Goal: Information Seeking & Learning: Check status

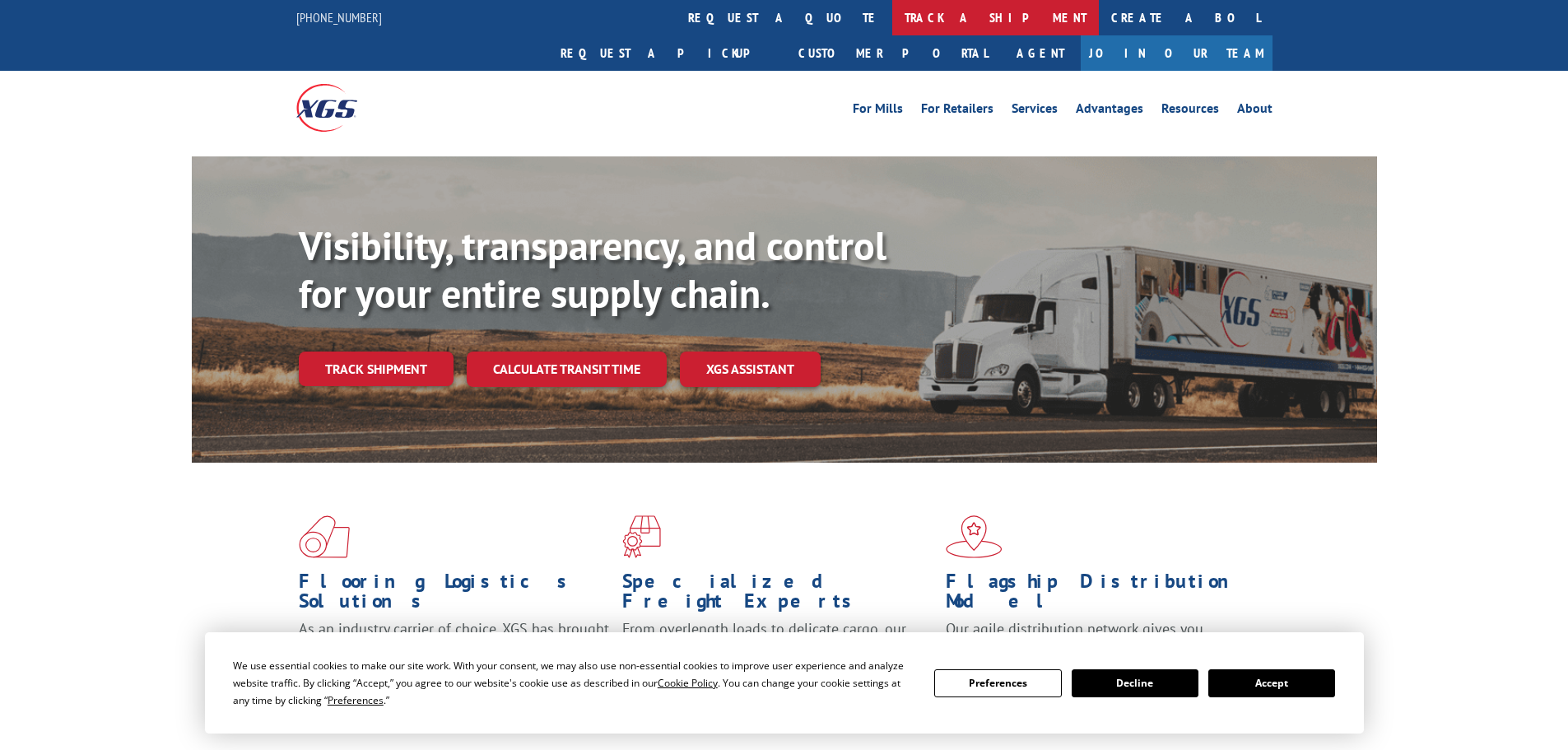
click at [892, 13] on link "track a shipment" at bounding box center [995, 18] width 207 height 35
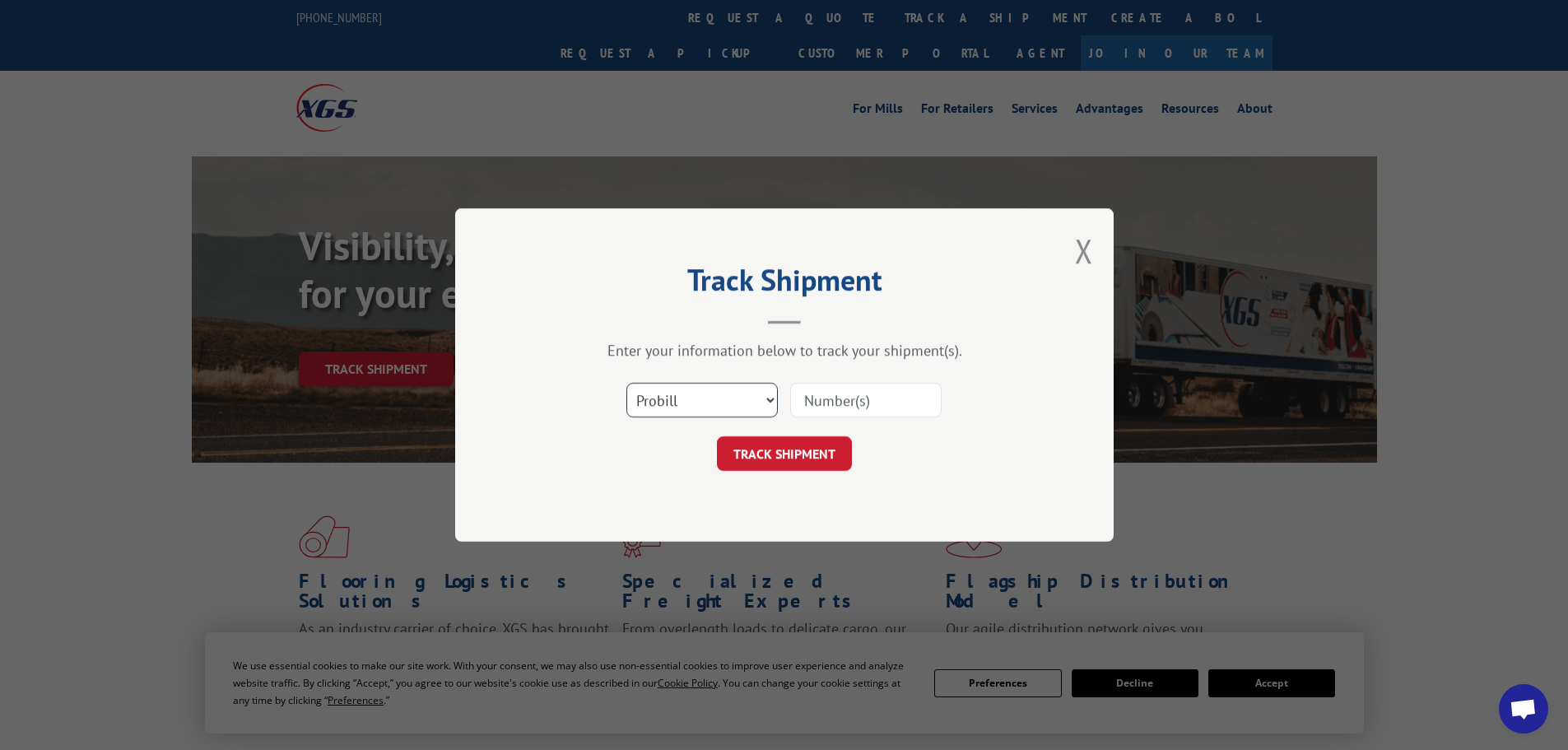
click at [741, 392] on select "Select category... Probill BOL PO" at bounding box center [702, 399] width 151 height 34
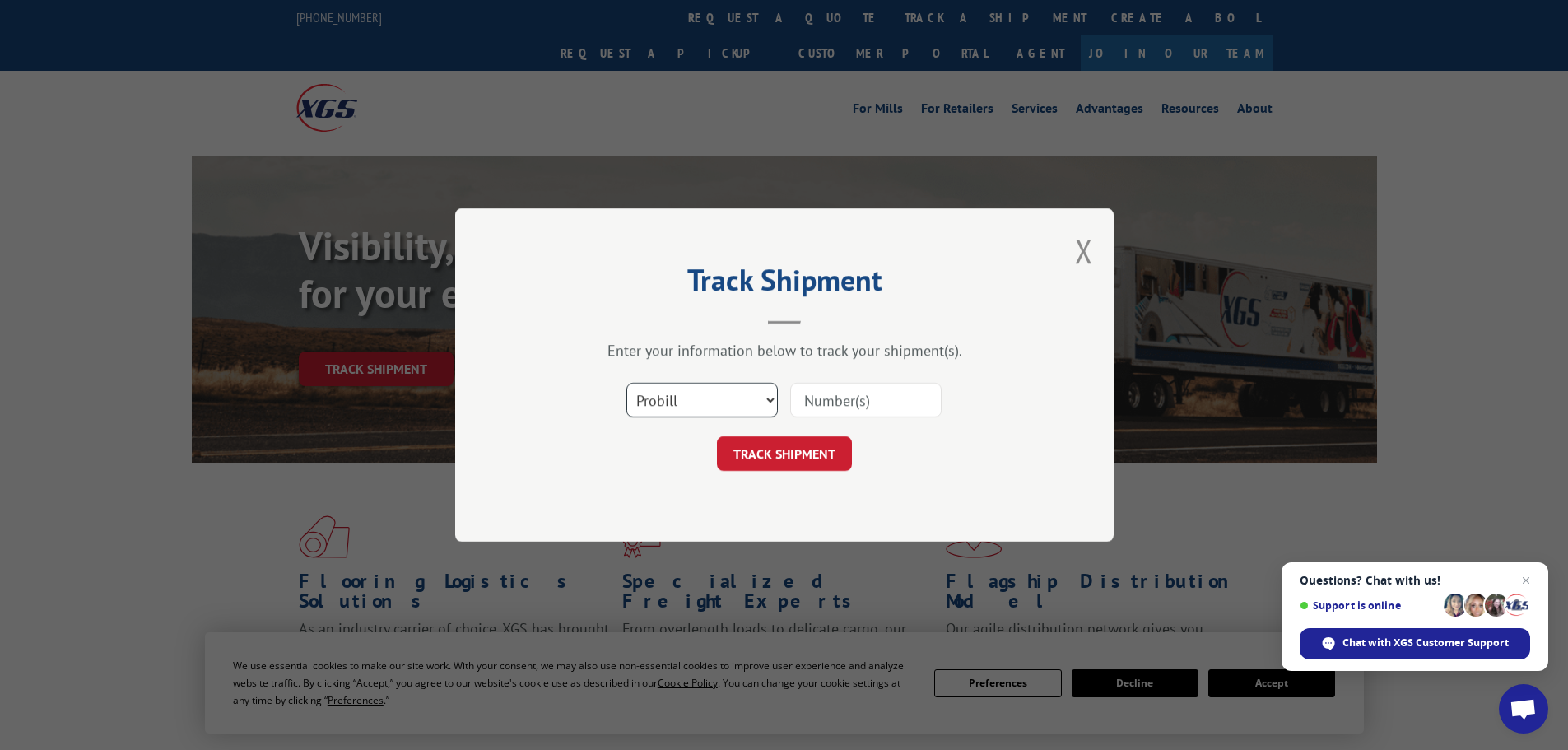
select select "bol"
click at [627, 382] on select "Select category... Probill BOL PO" at bounding box center [702, 399] width 151 height 34
click at [855, 397] on input at bounding box center [865, 399] width 151 height 34
type input "7072226"
click button "TRACK SHIPMENT" at bounding box center [784, 453] width 135 height 34
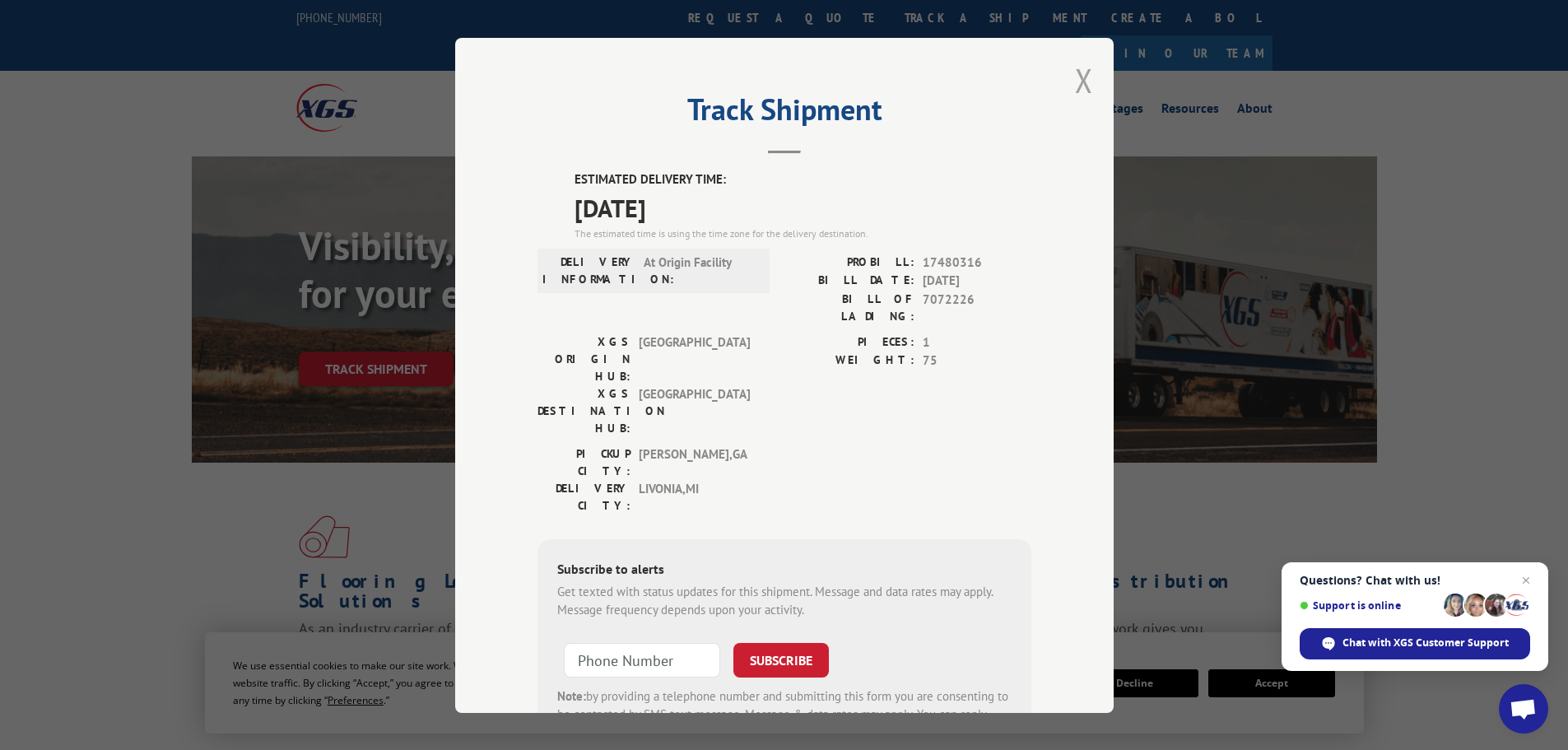
click at [1075, 82] on button "Close modal" at bounding box center [1084, 80] width 19 height 44
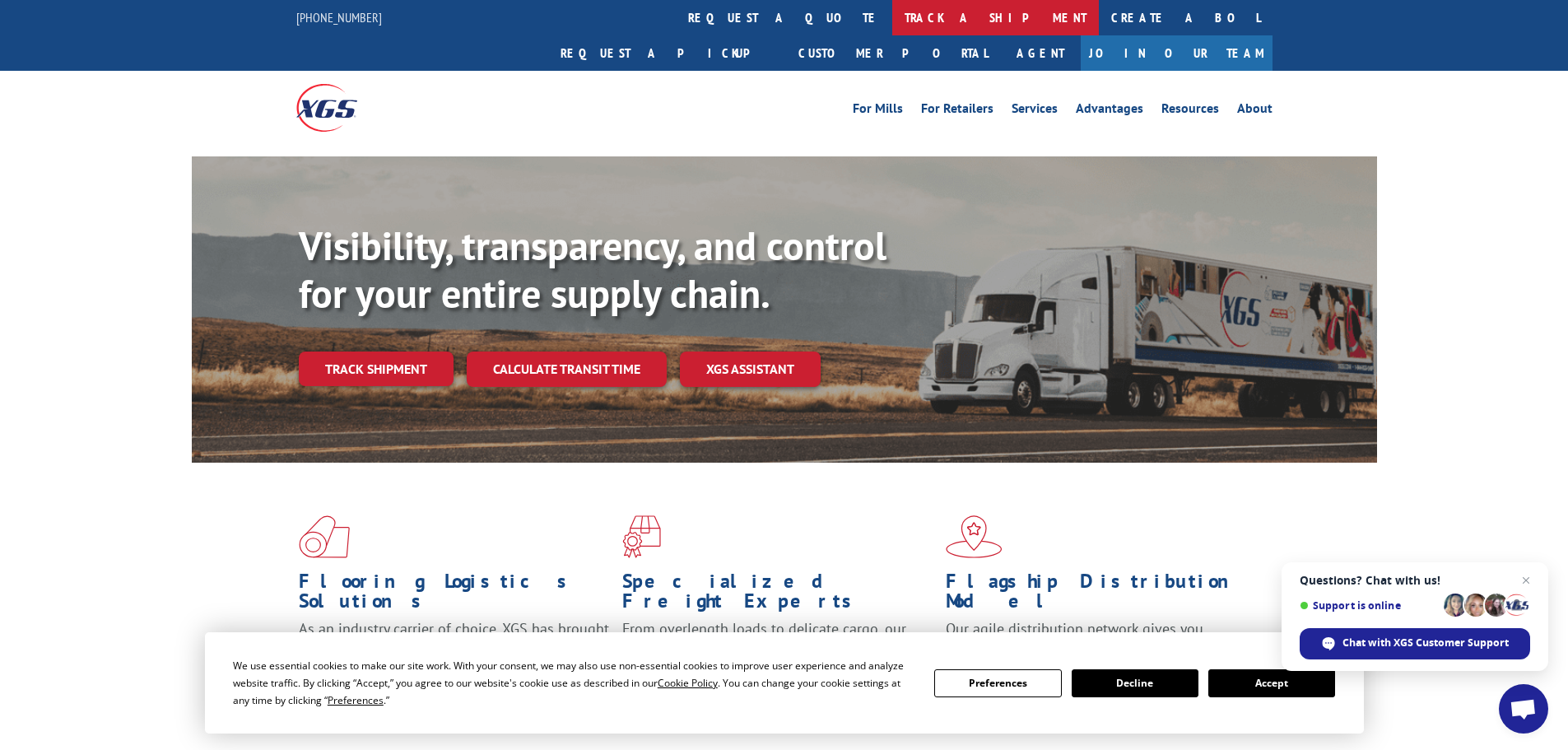
click at [892, 13] on link "track a shipment" at bounding box center [995, 18] width 207 height 35
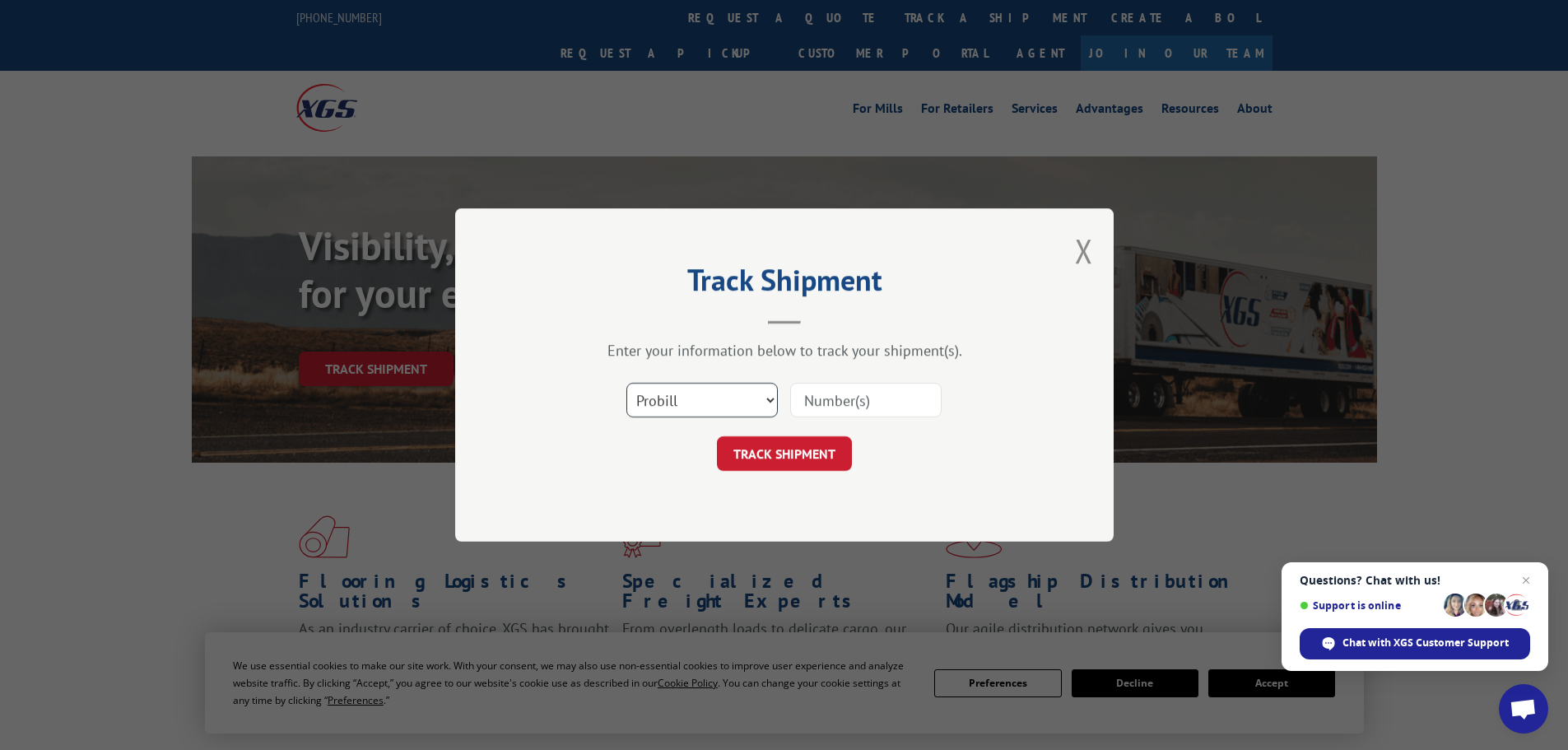
click at [757, 395] on select "Select category... Probill BOL PO" at bounding box center [702, 399] width 151 height 34
select select "bol"
click at [627, 382] on select "Select category... Probill BOL PO" at bounding box center [702, 399] width 151 height 34
click at [820, 402] on input at bounding box center [865, 399] width 151 height 34
type input "5590548"
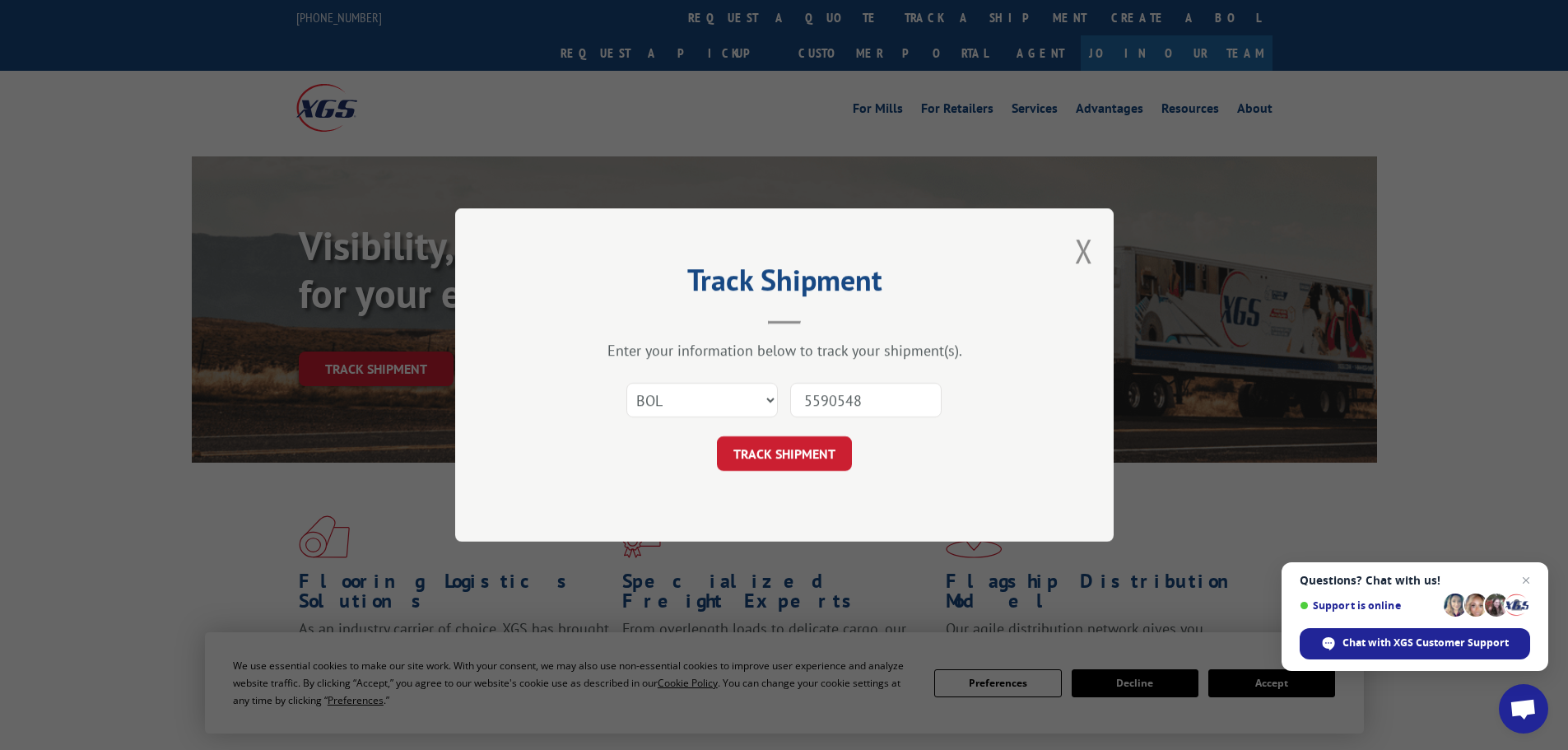
click button "TRACK SHIPMENT" at bounding box center [784, 453] width 135 height 34
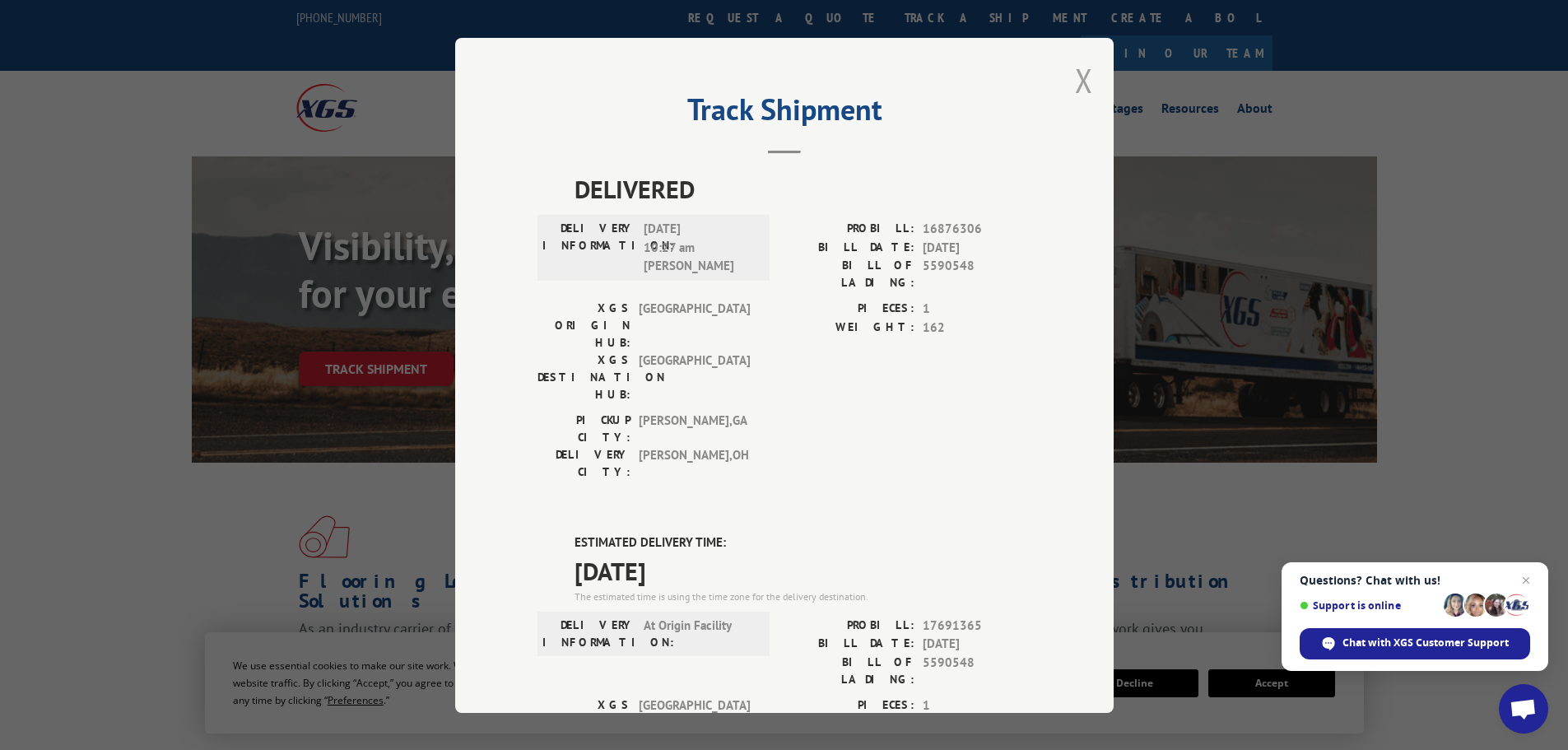
click at [1081, 77] on button "Close modal" at bounding box center [1084, 80] width 19 height 44
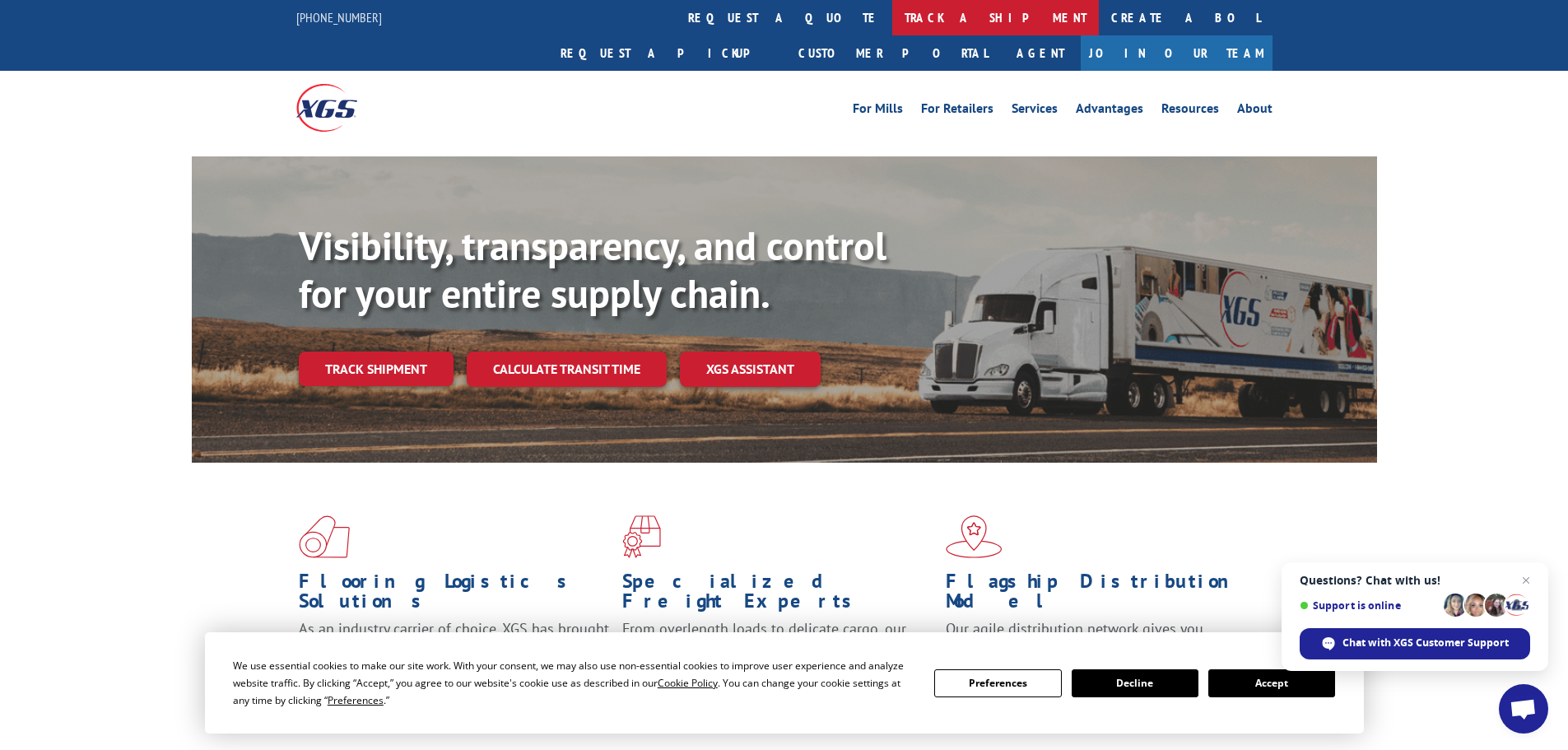
click at [892, 19] on link "track a shipment" at bounding box center [995, 18] width 207 height 35
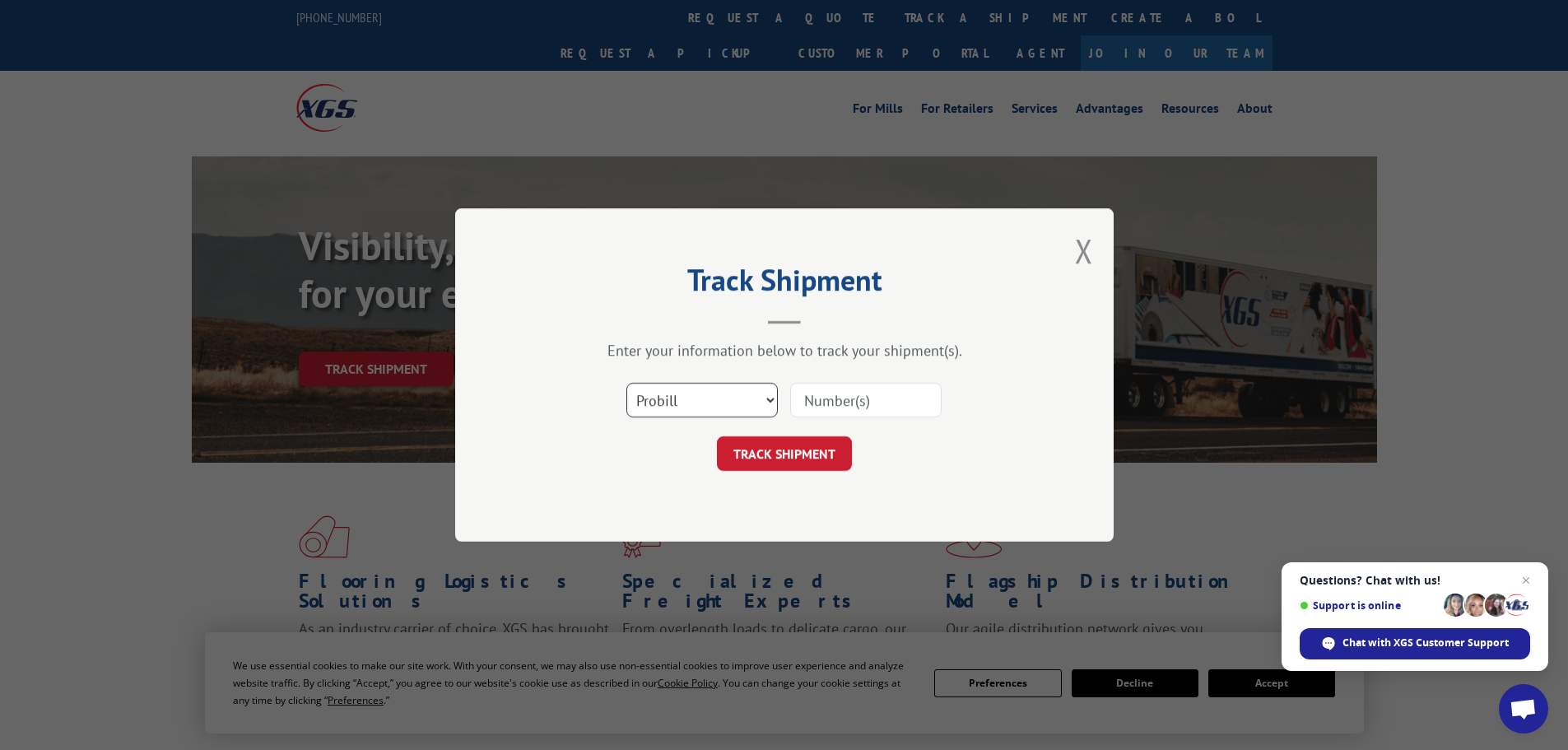
click at [758, 399] on select "Select category... Probill BOL PO" at bounding box center [702, 399] width 151 height 34
select select "bol"
click at [627, 382] on select "Select category... Probill BOL PO" at bounding box center [702, 399] width 151 height 34
click at [836, 394] on input at bounding box center [865, 399] width 151 height 34
type input "535252"
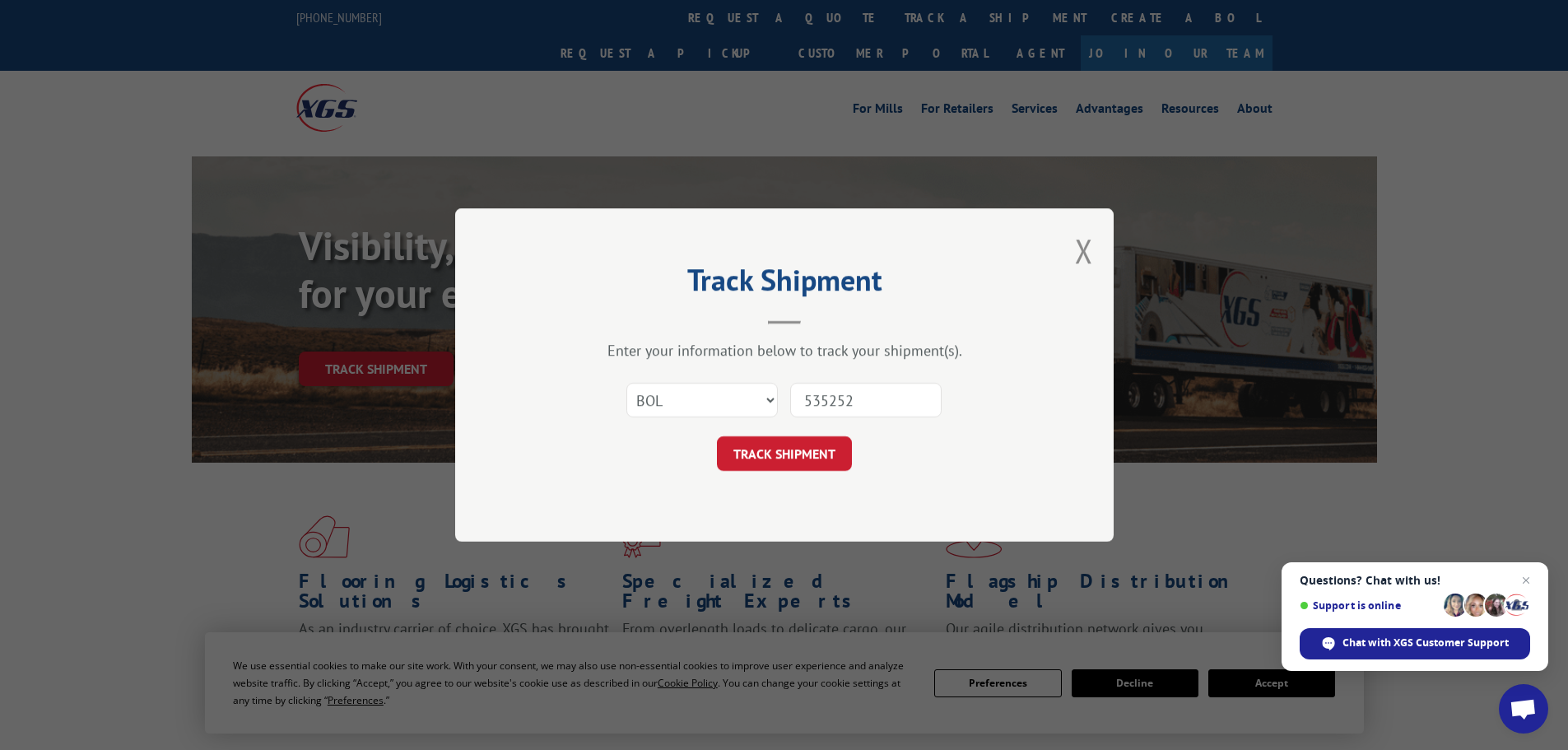
click button "TRACK SHIPMENT" at bounding box center [784, 453] width 135 height 34
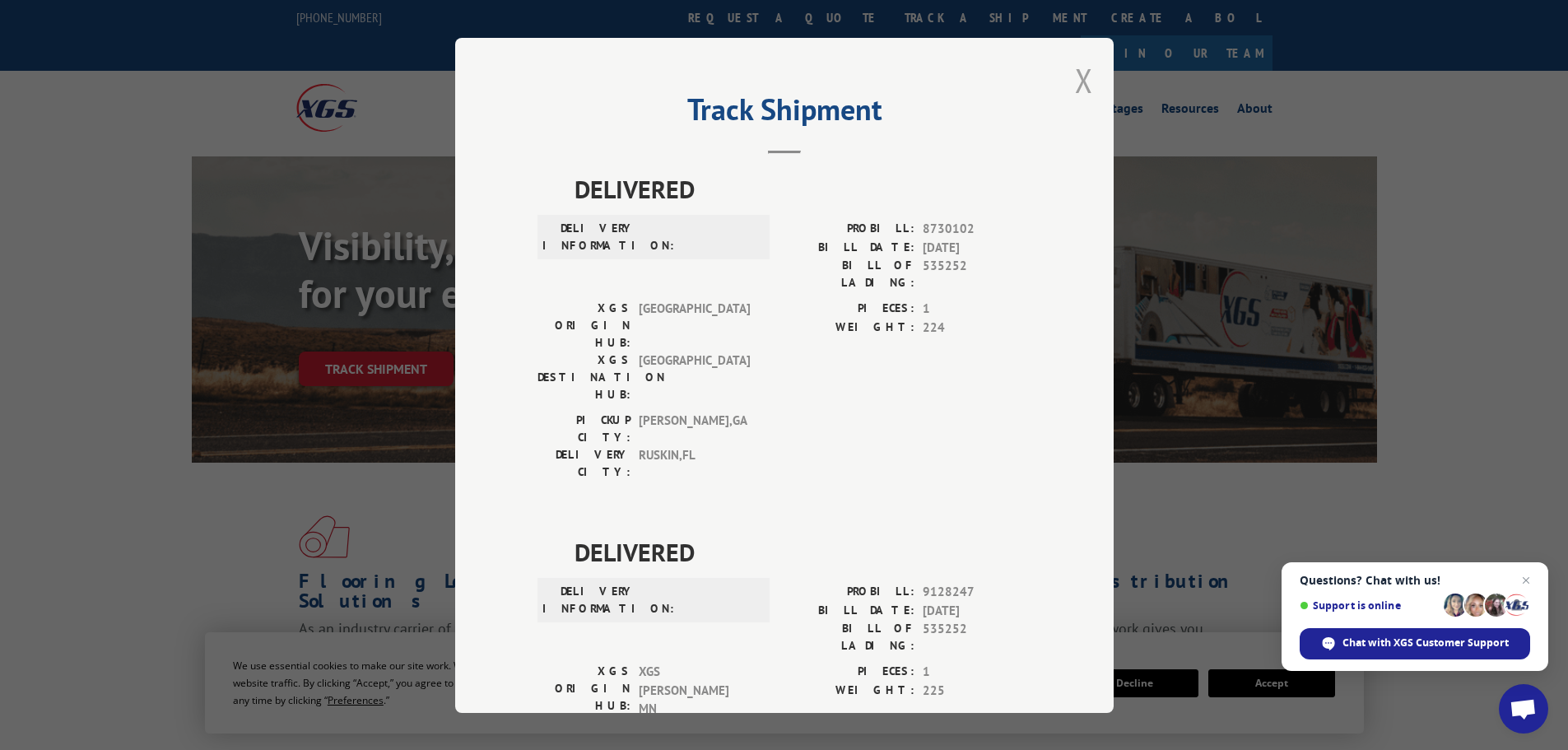
click at [1082, 81] on button "Close modal" at bounding box center [1084, 80] width 19 height 44
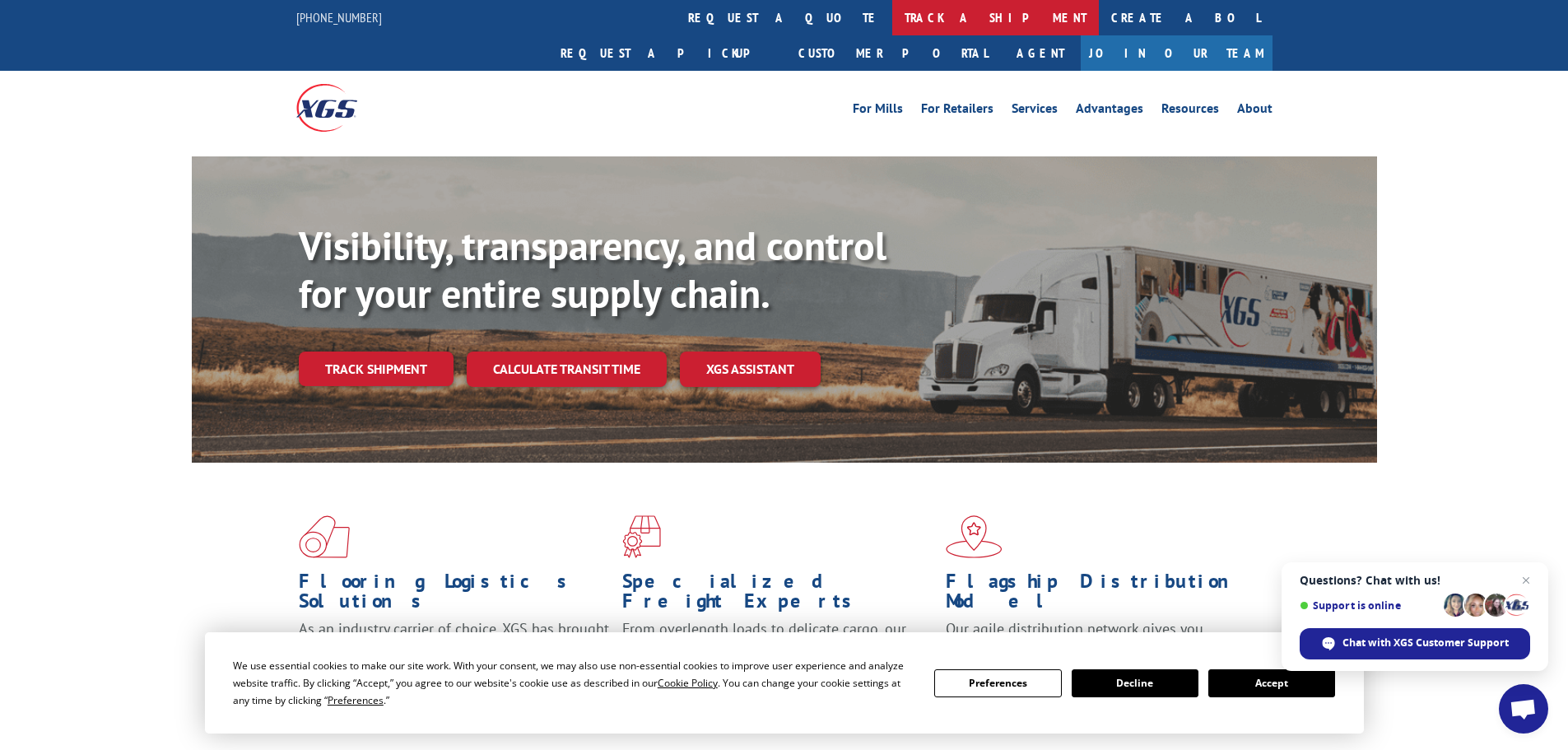
click at [892, 19] on link "track a shipment" at bounding box center [995, 18] width 207 height 35
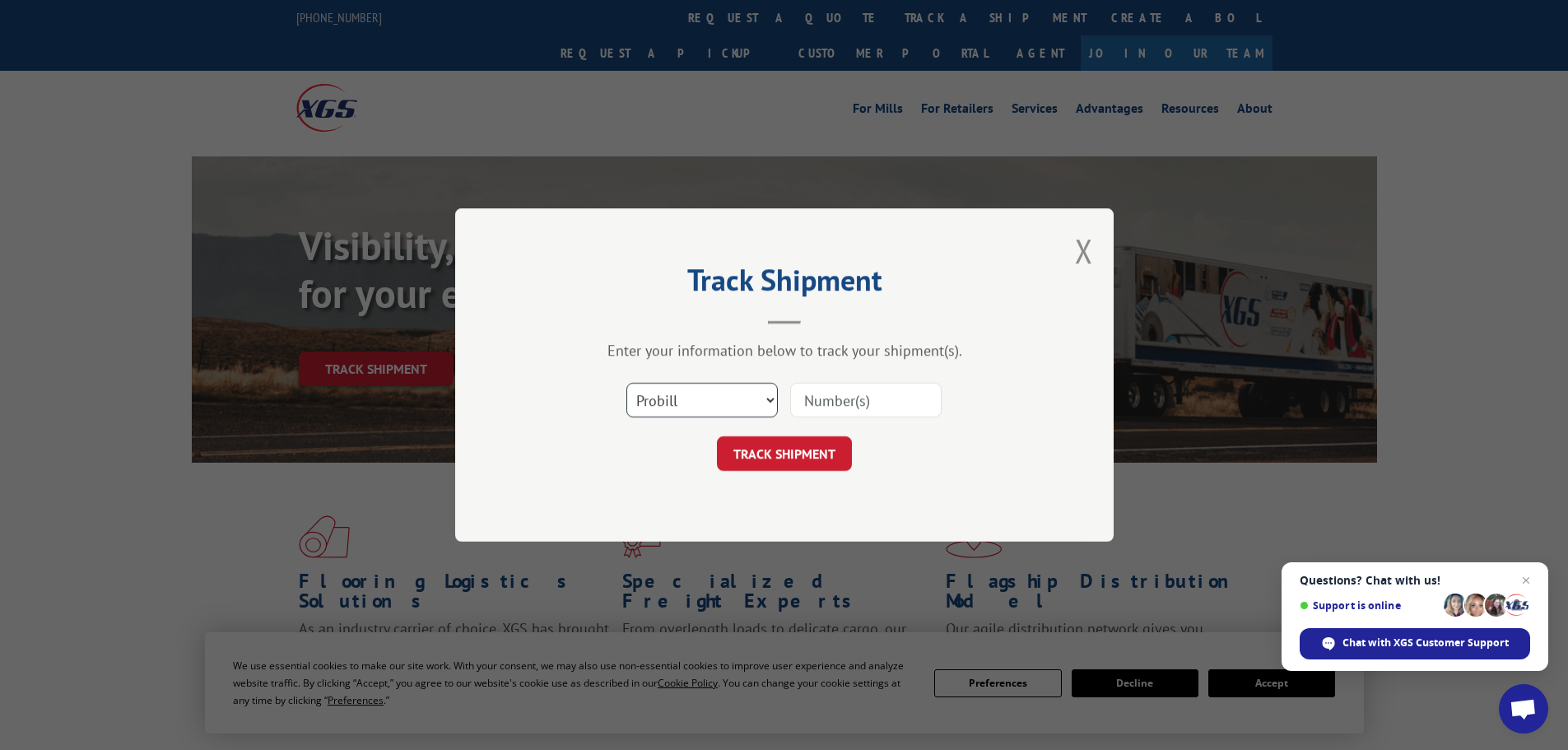
click at [729, 401] on select "Select category... Probill BOL PO" at bounding box center [702, 399] width 151 height 34
select select "po"
click at [627, 382] on select "Select category... Probill BOL PO" at bounding box center [702, 399] width 151 height 34
click at [861, 396] on input at bounding box center [865, 399] width 151 height 34
type input "01528064"
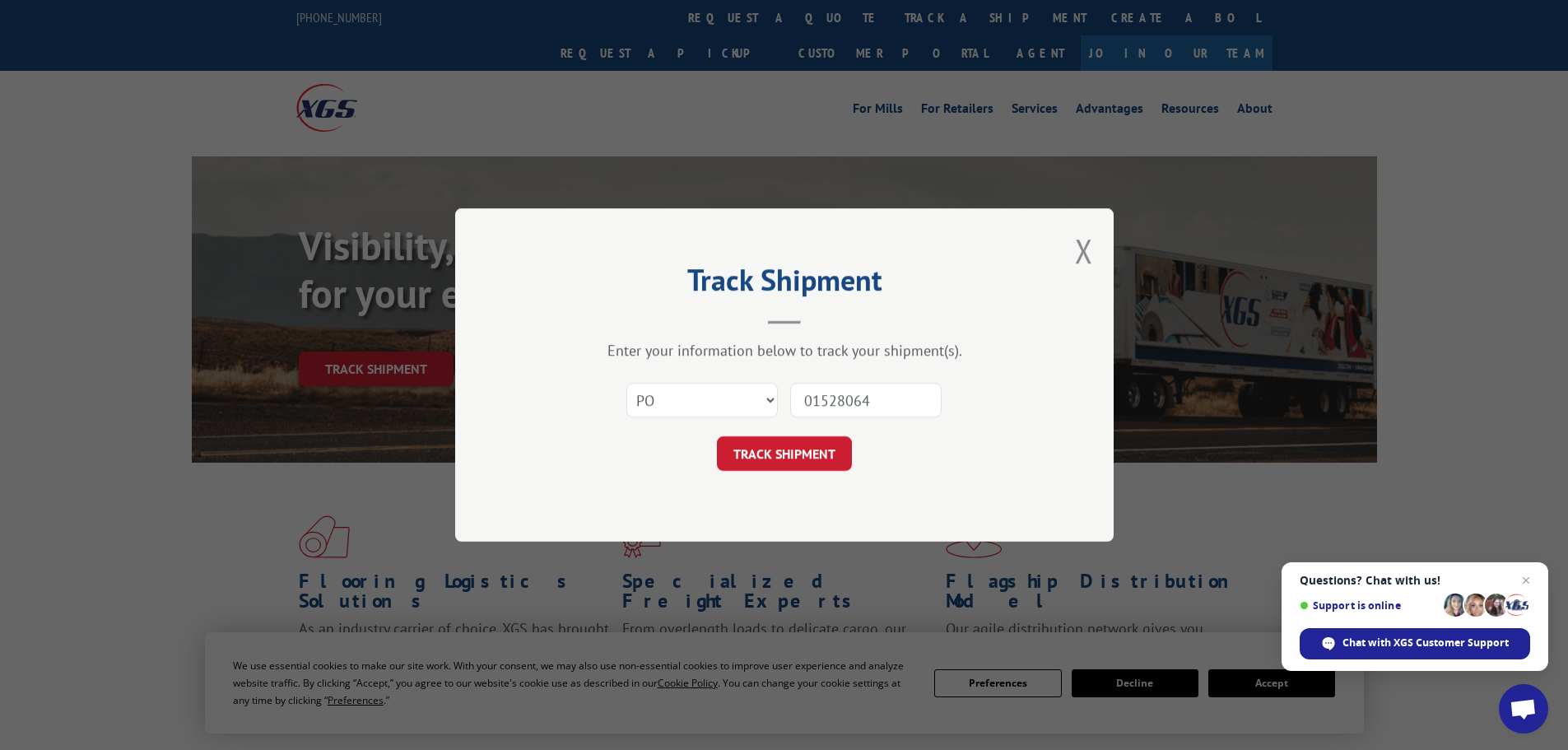
click at [717, 436] on button "TRACK SHIPMENT" at bounding box center [784, 453] width 135 height 34
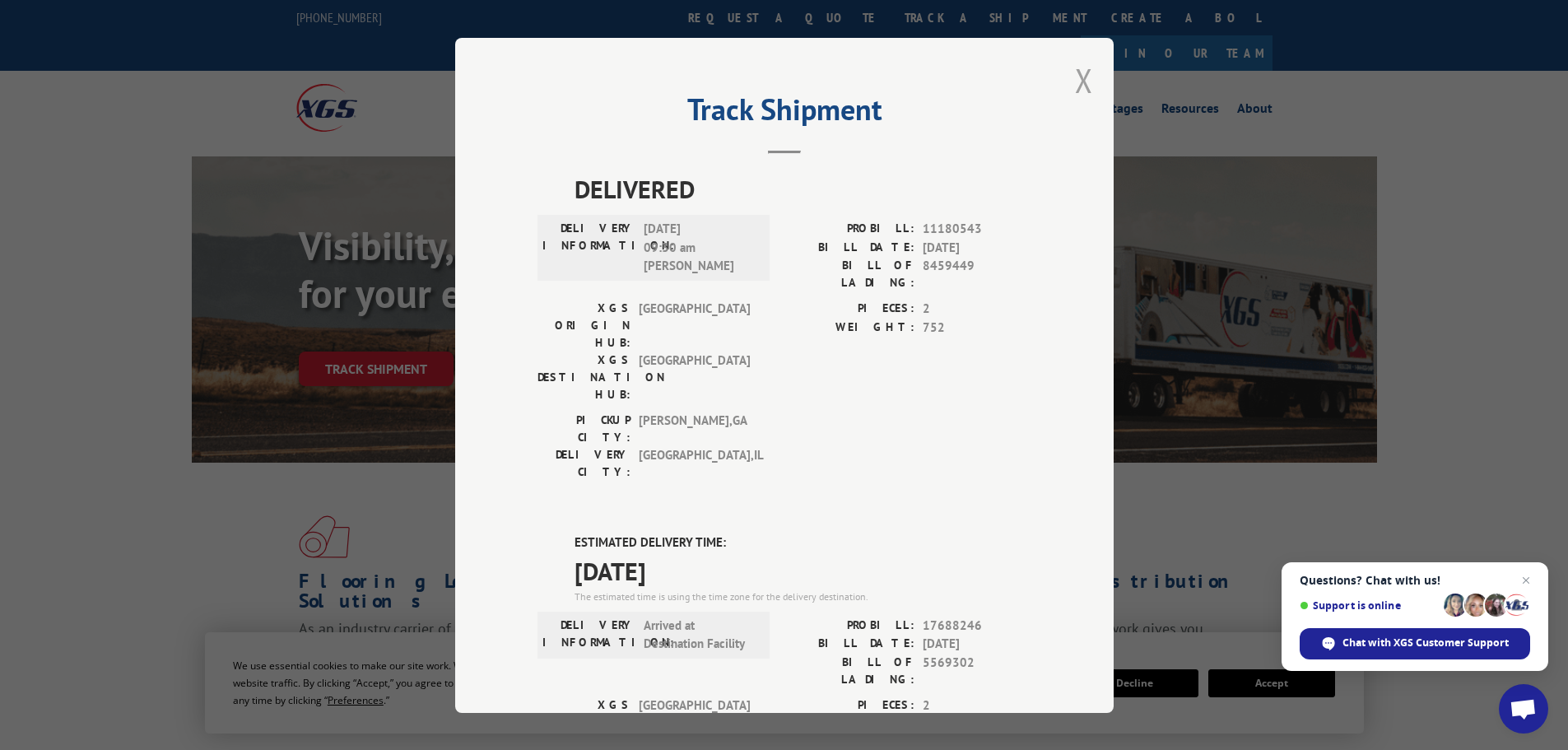
click at [1078, 76] on button "Close modal" at bounding box center [1084, 80] width 19 height 44
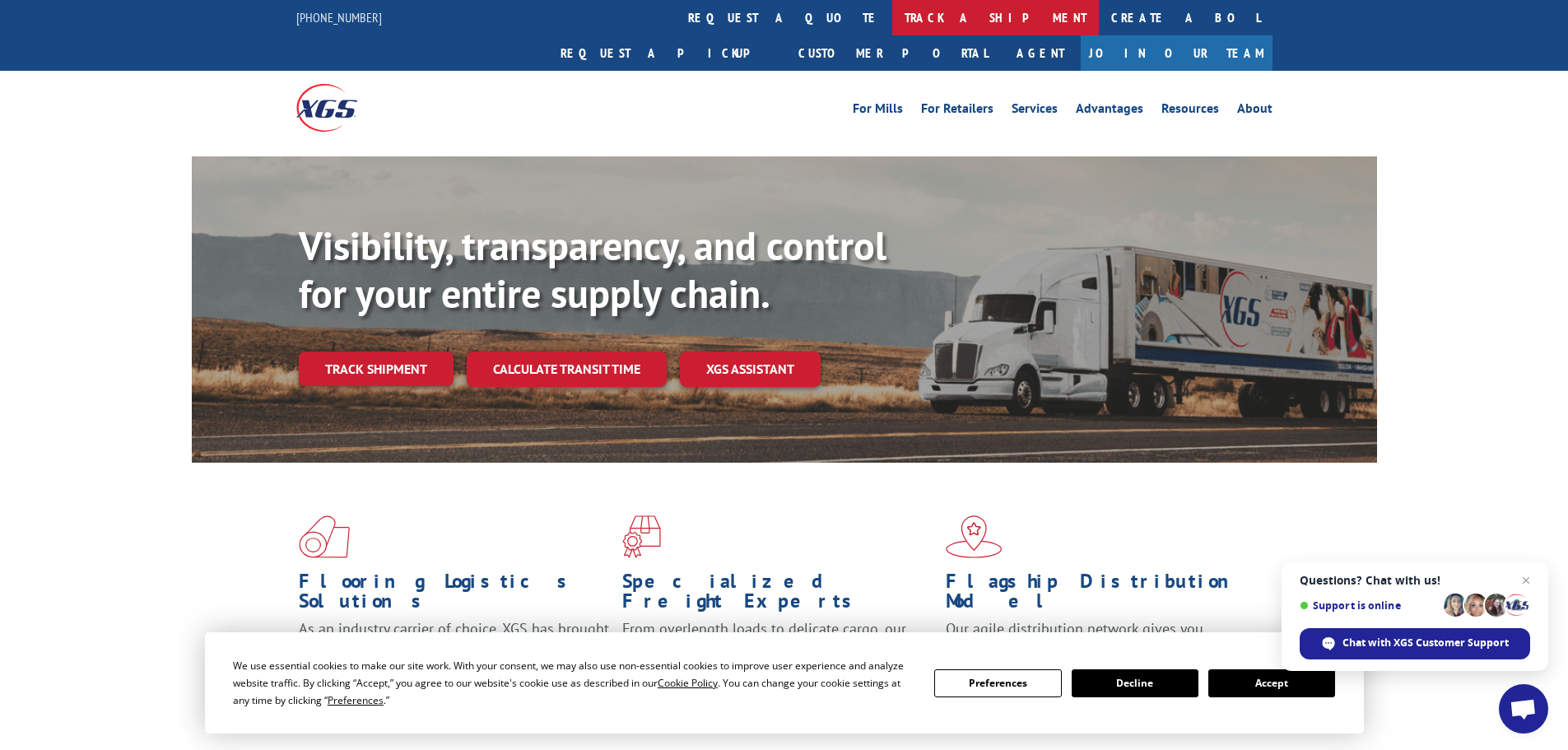
click at [892, 19] on link "track a shipment" at bounding box center [995, 18] width 207 height 35
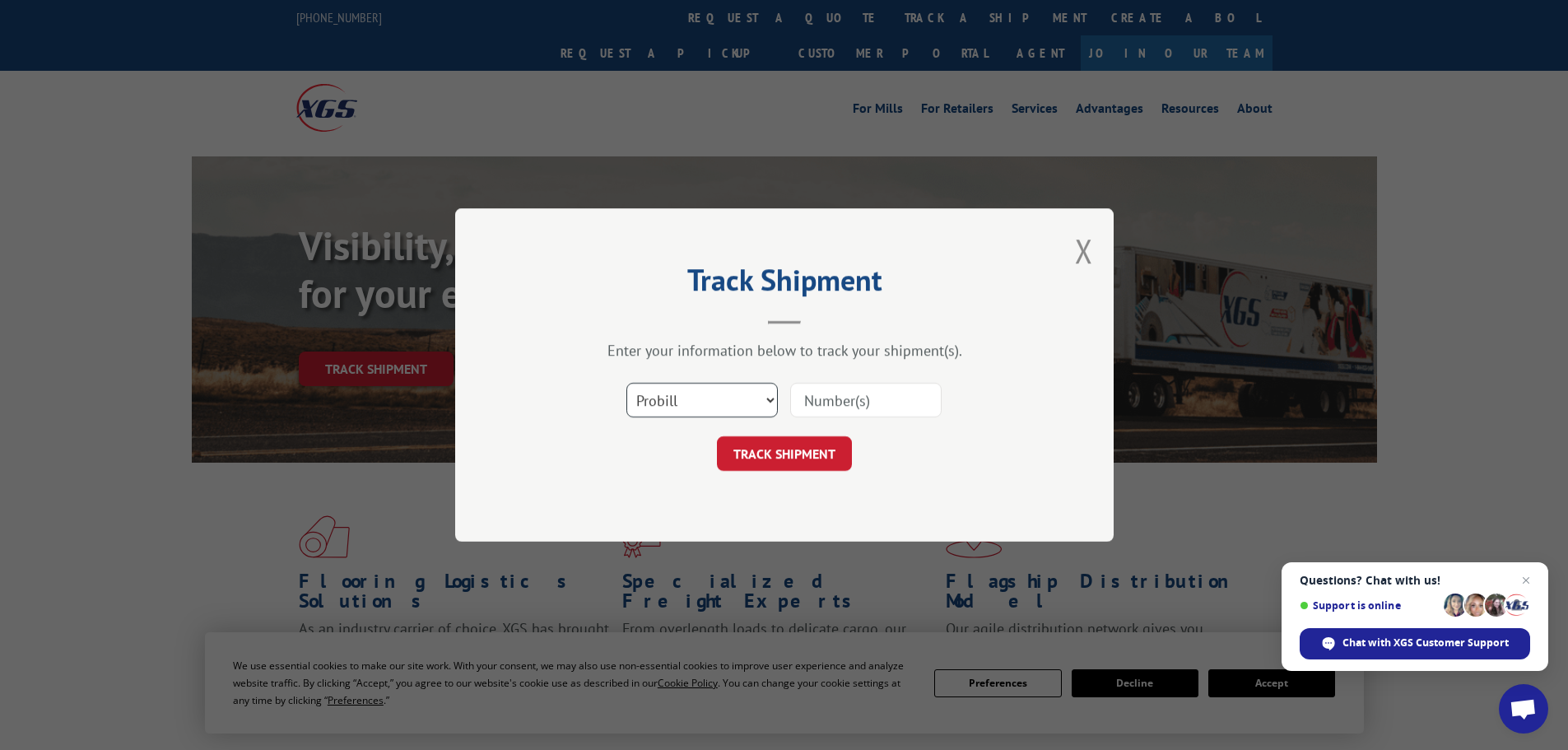
click at [714, 391] on select "Select category... Probill BOL PO" at bounding box center [702, 399] width 151 height 34
select select "bol"
click at [627, 382] on select "Select category... Probill BOL PO" at bounding box center [702, 399] width 151 height 34
click at [830, 398] on input at bounding box center [865, 399] width 151 height 34
type input "5509649"
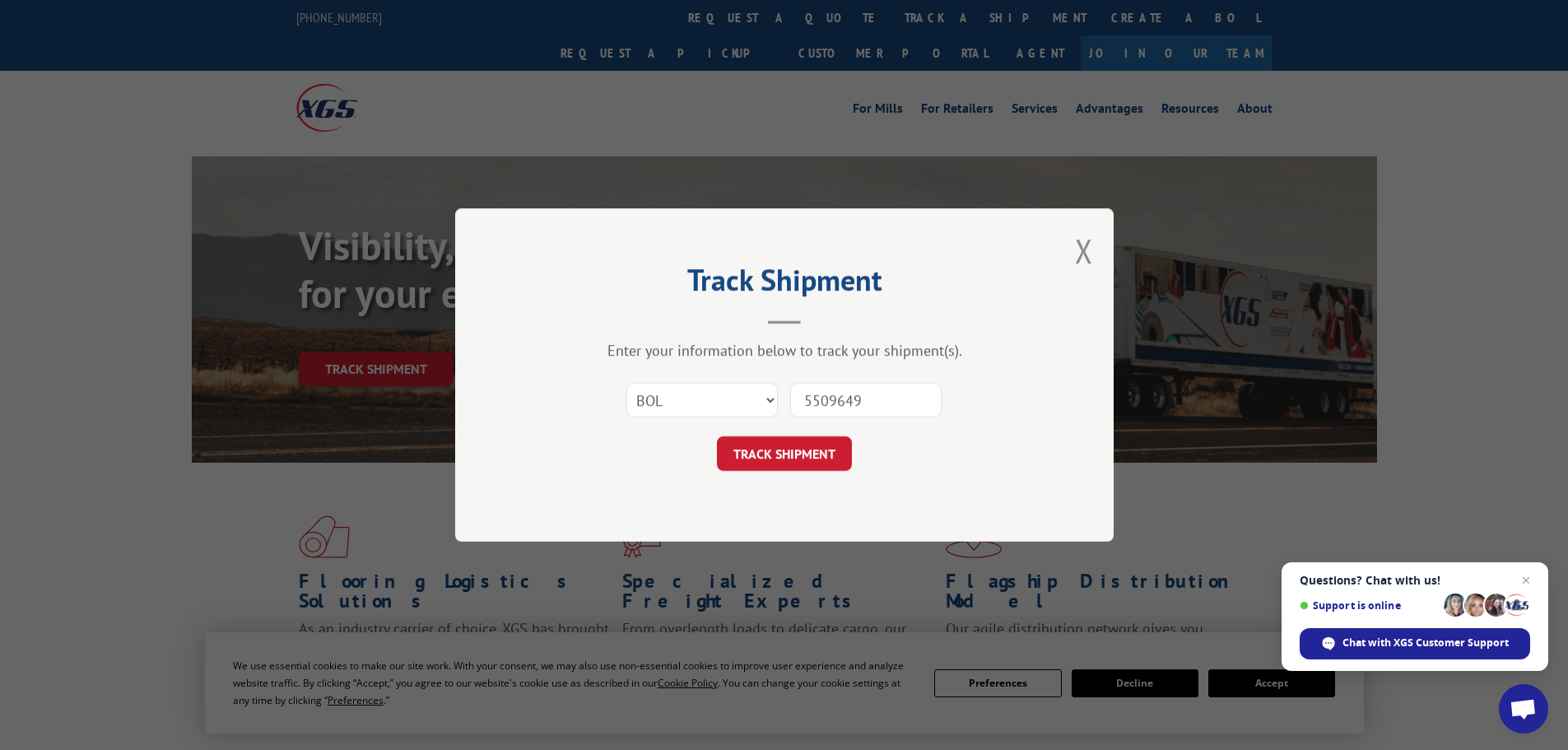
click at [717, 436] on button "TRACK SHIPMENT" at bounding box center [784, 453] width 135 height 34
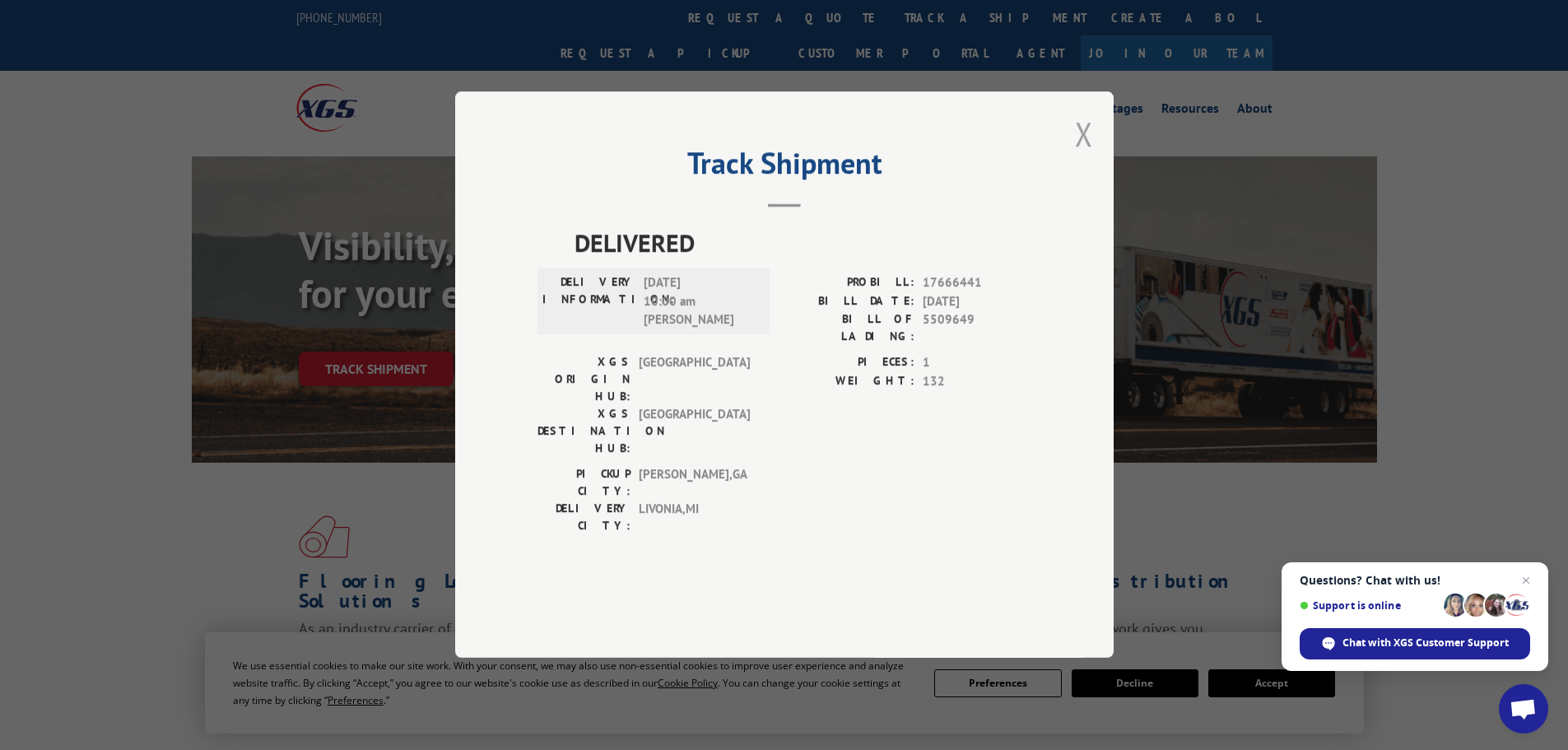
click at [1084, 156] on button "Close modal" at bounding box center [1084, 134] width 19 height 44
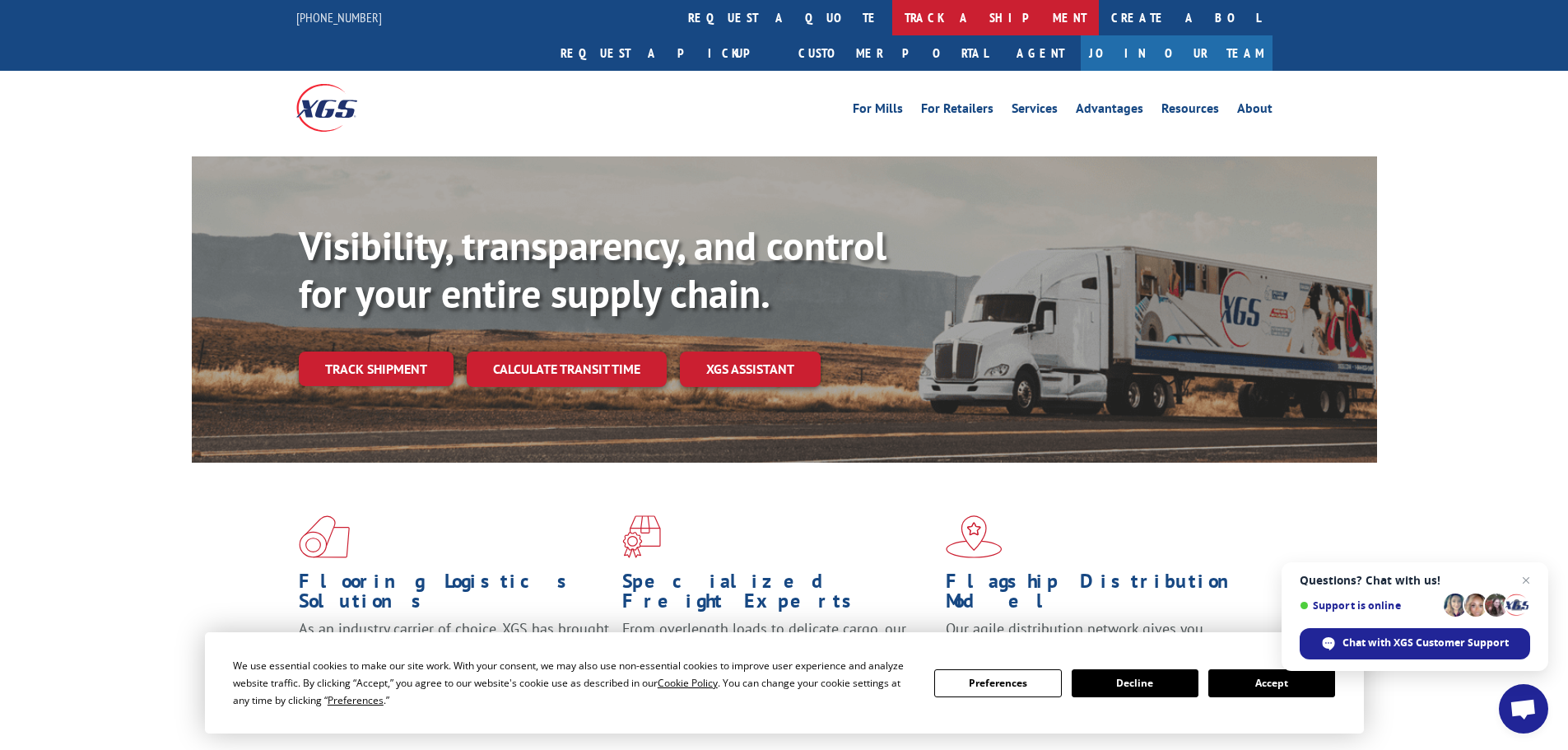
click at [892, 16] on link "track a shipment" at bounding box center [995, 18] width 207 height 35
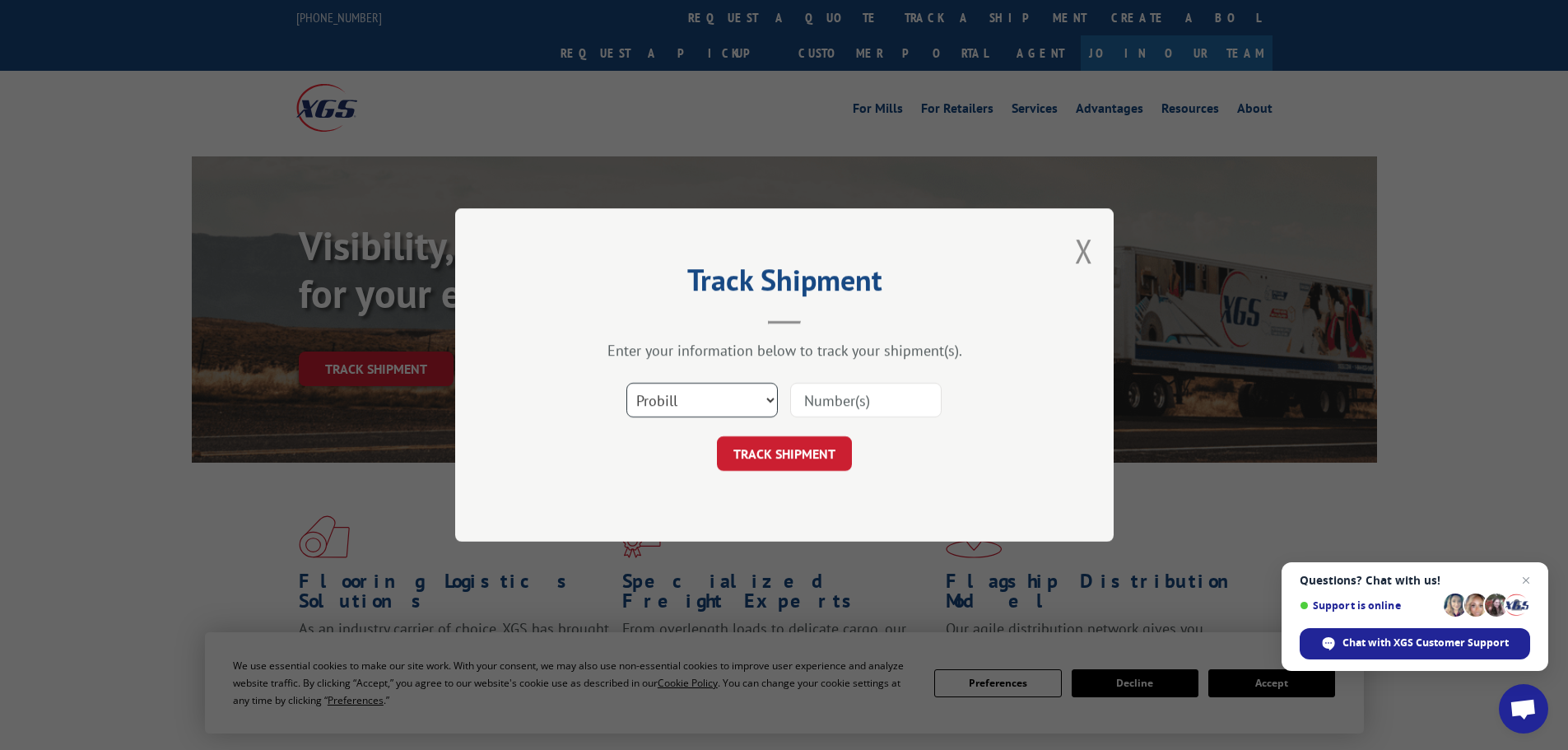
click at [749, 407] on select "Select category... Probill BOL PO" at bounding box center [702, 399] width 151 height 34
select select "bol"
click at [627, 382] on select "Select category... Probill BOL PO" at bounding box center [702, 399] width 151 height 34
click at [821, 403] on input at bounding box center [865, 399] width 151 height 34
type input "7052876"
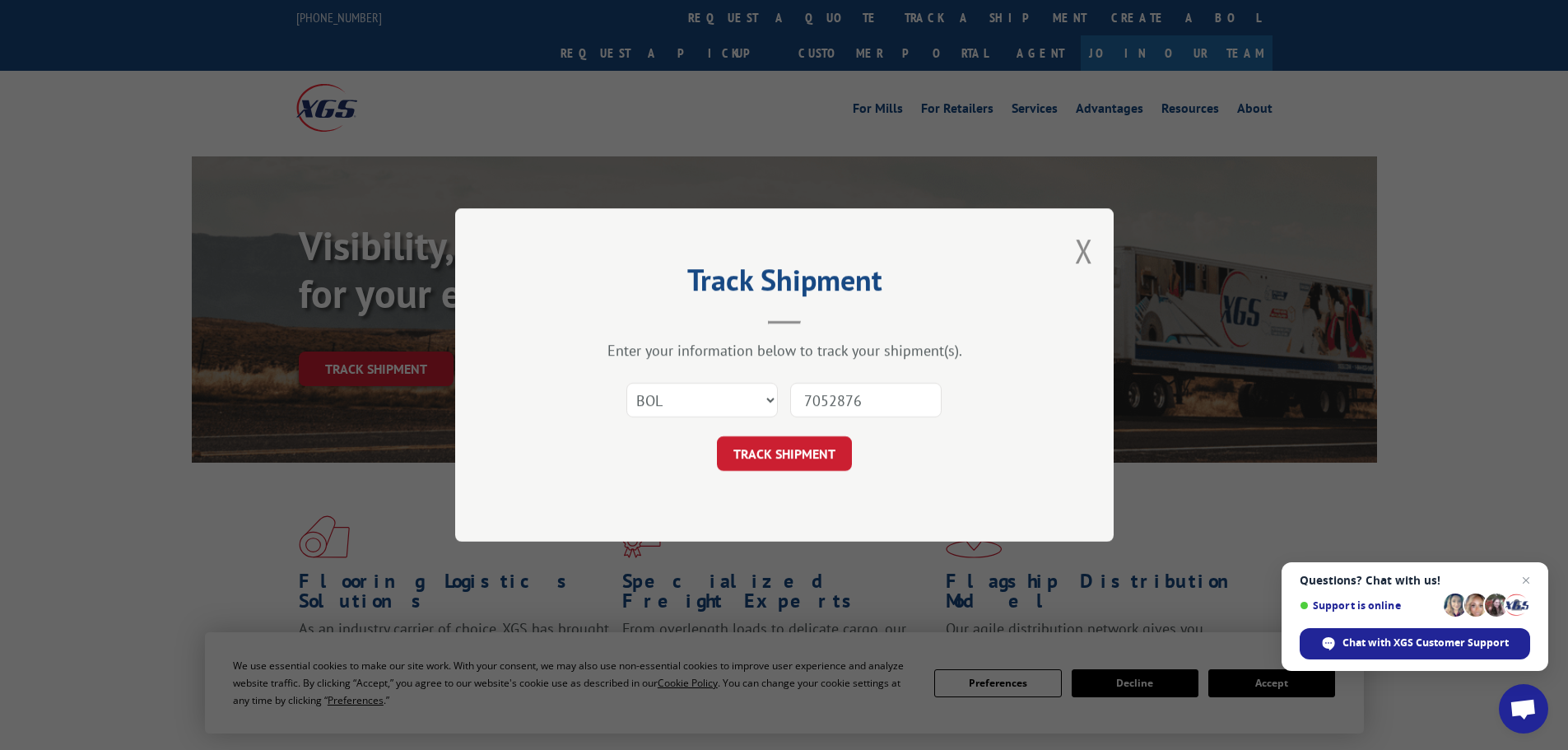
click button "TRACK SHIPMENT" at bounding box center [784, 453] width 135 height 34
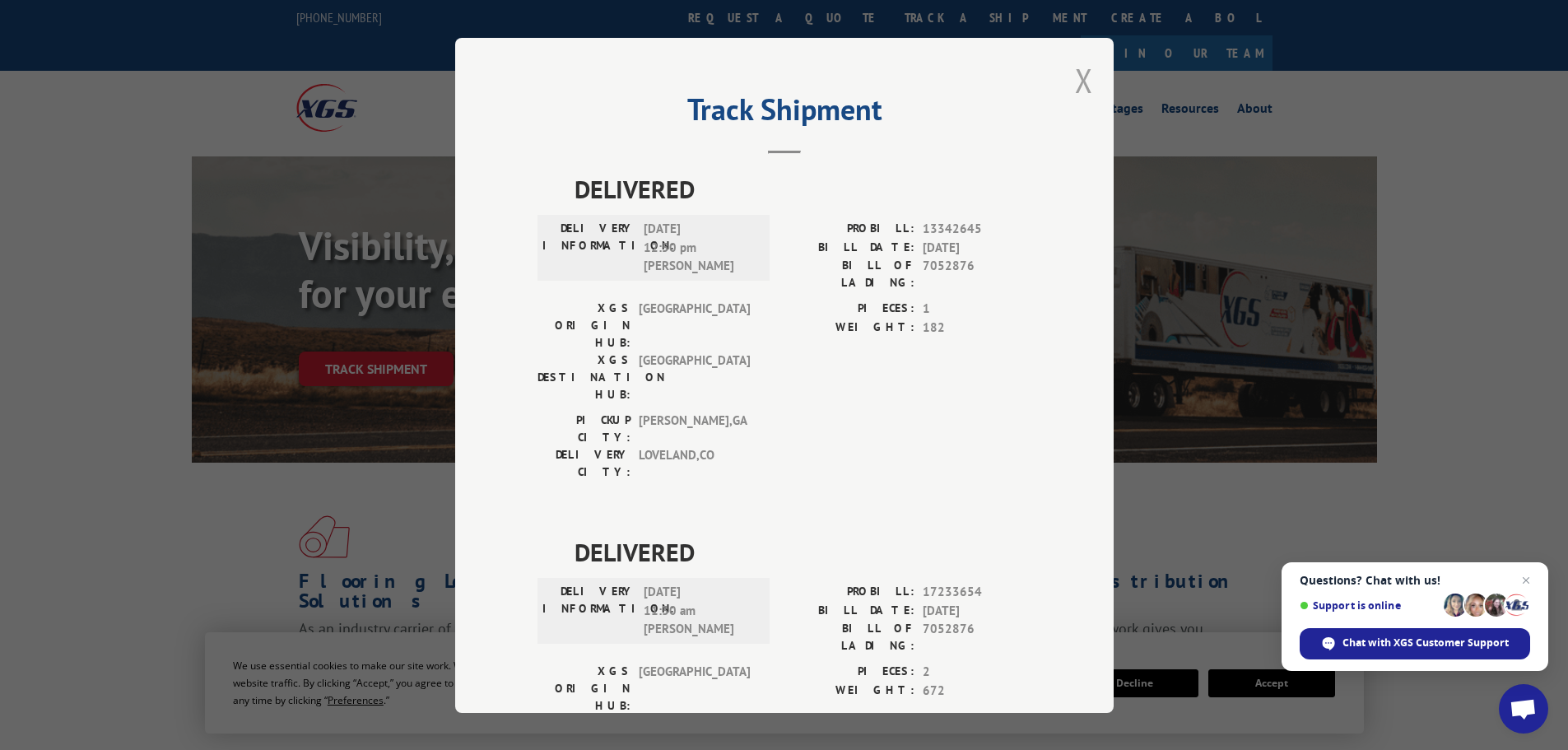
click at [1080, 81] on button "Close modal" at bounding box center [1084, 80] width 19 height 44
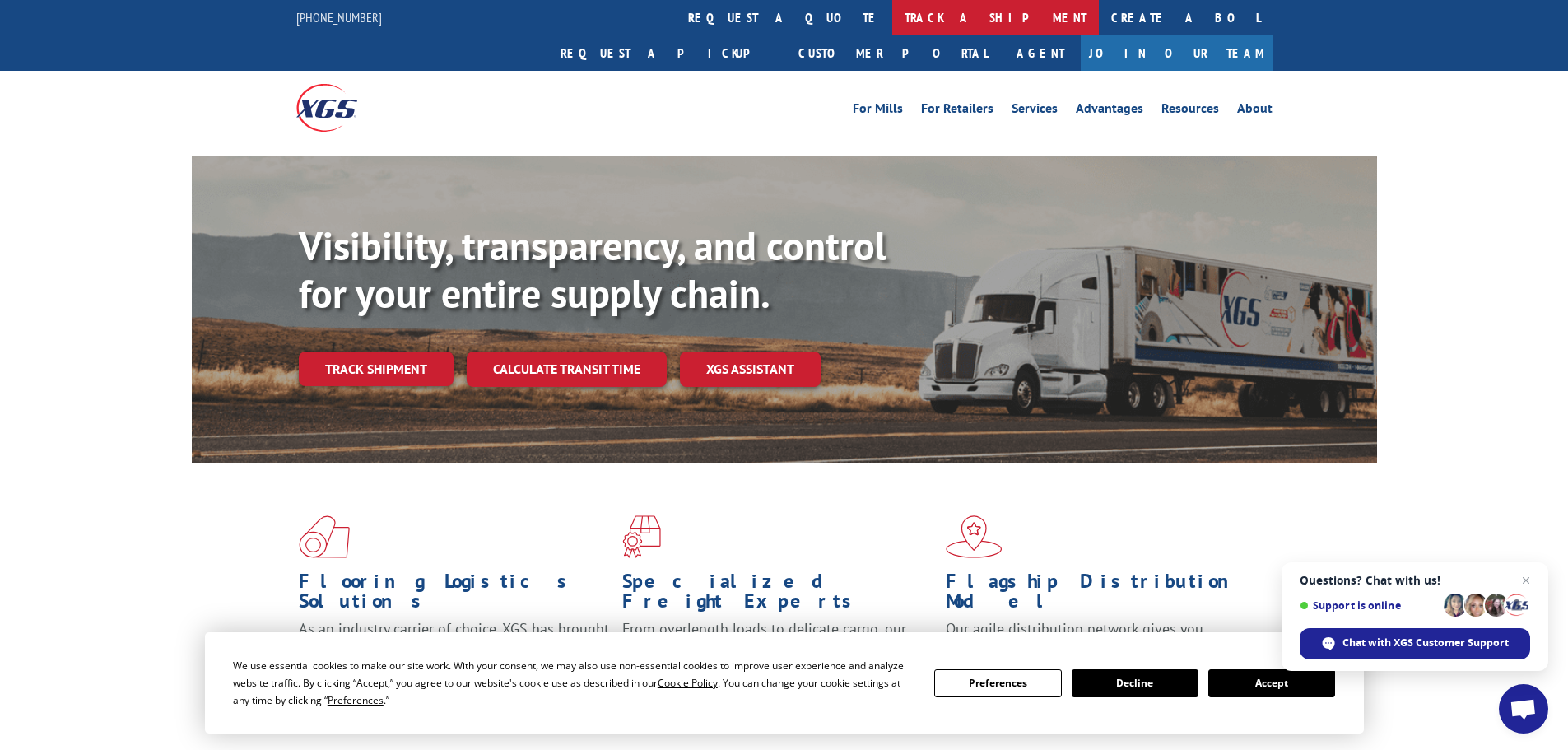
click at [892, 19] on link "track a shipment" at bounding box center [995, 18] width 207 height 35
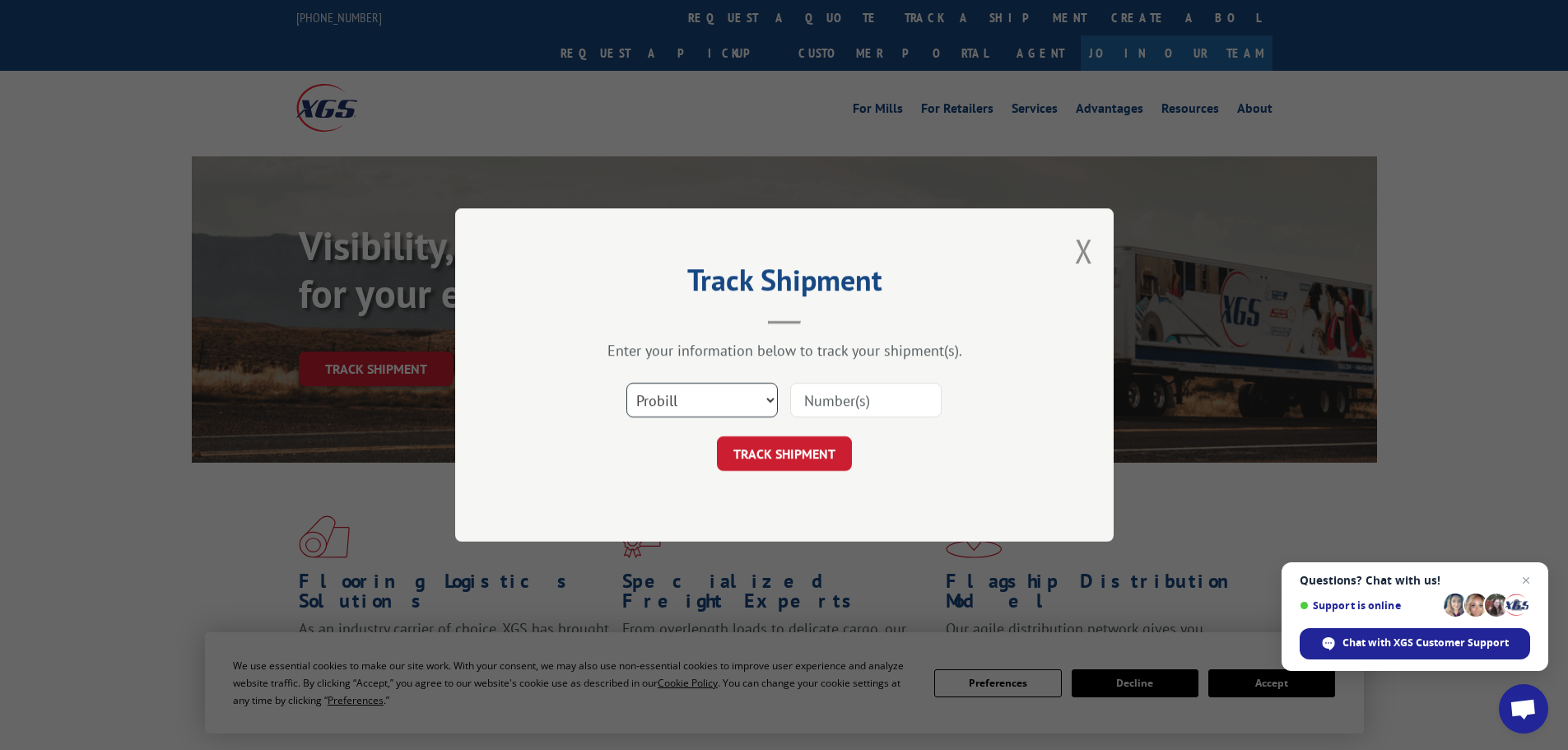
click at [726, 407] on select "Select category... Probill BOL PO" at bounding box center [702, 399] width 151 height 34
select select "bol"
click at [627, 382] on select "Select category... Probill BOL PO" at bounding box center [702, 399] width 151 height 34
click at [817, 412] on input at bounding box center [865, 399] width 151 height 34
type input "5499626"
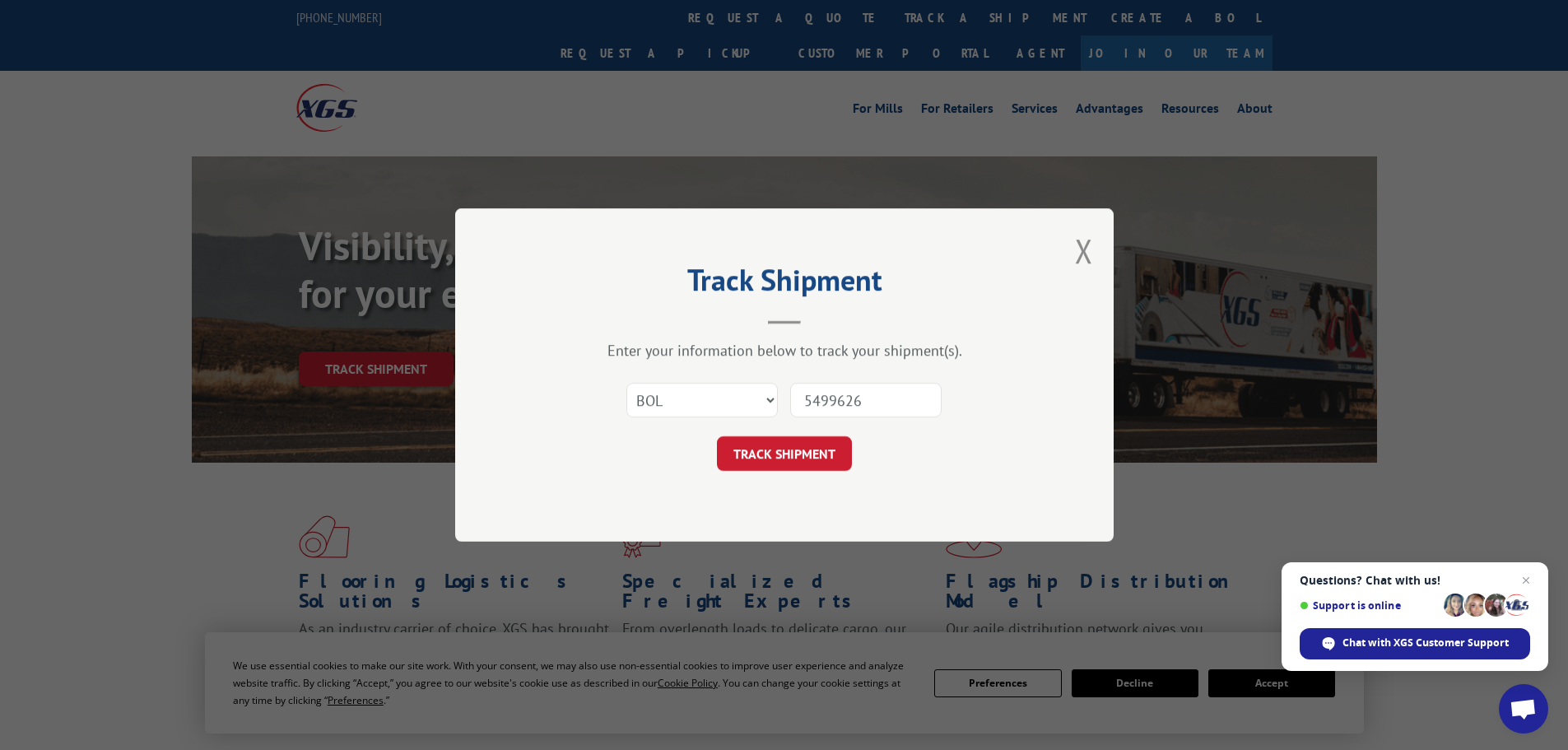
click button "TRACK SHIPMENT" at bounding box center [784, 453] width 135 height 34
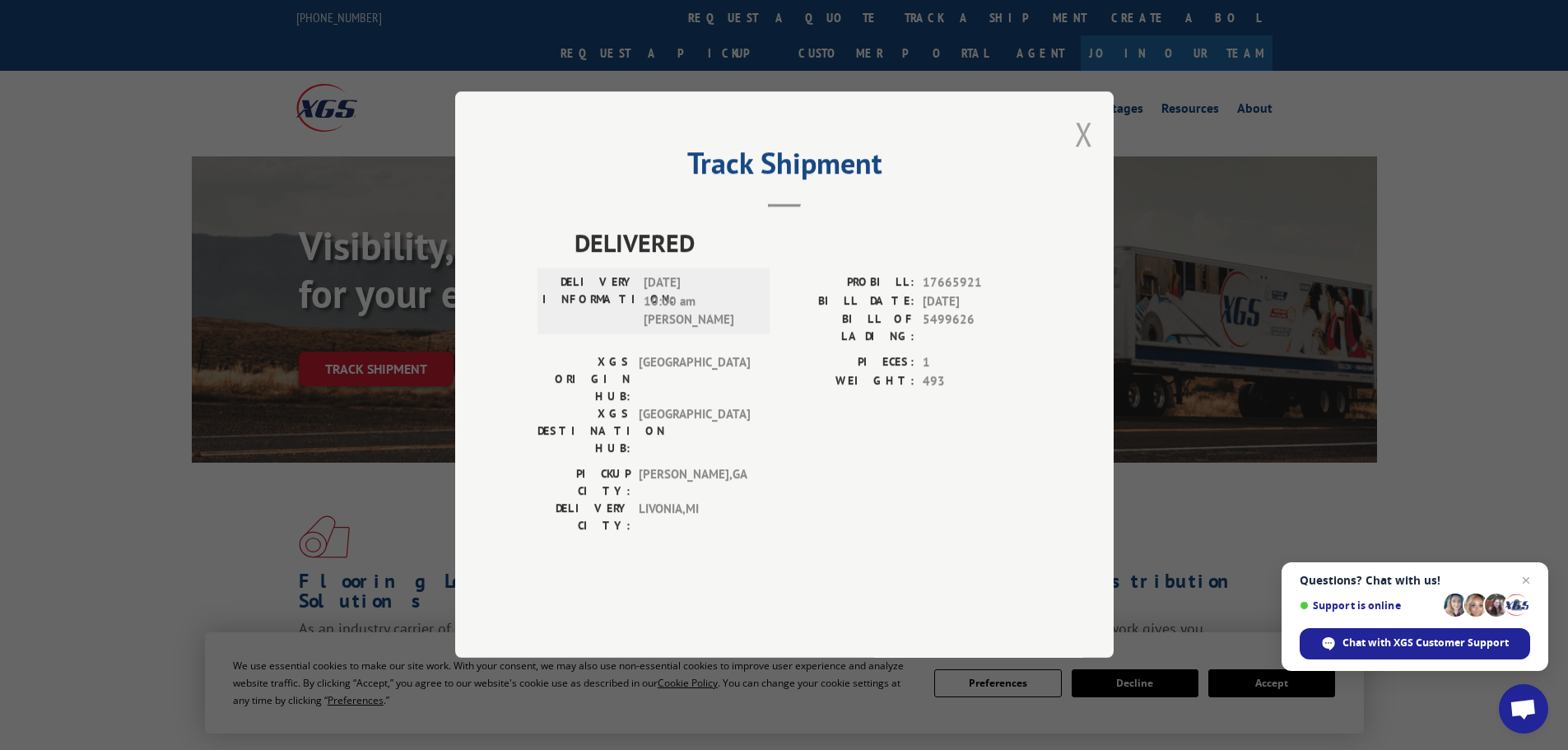
click at [1081, 156] on button "Close modal" at bounding box center [1084, 134] width 19 height 44
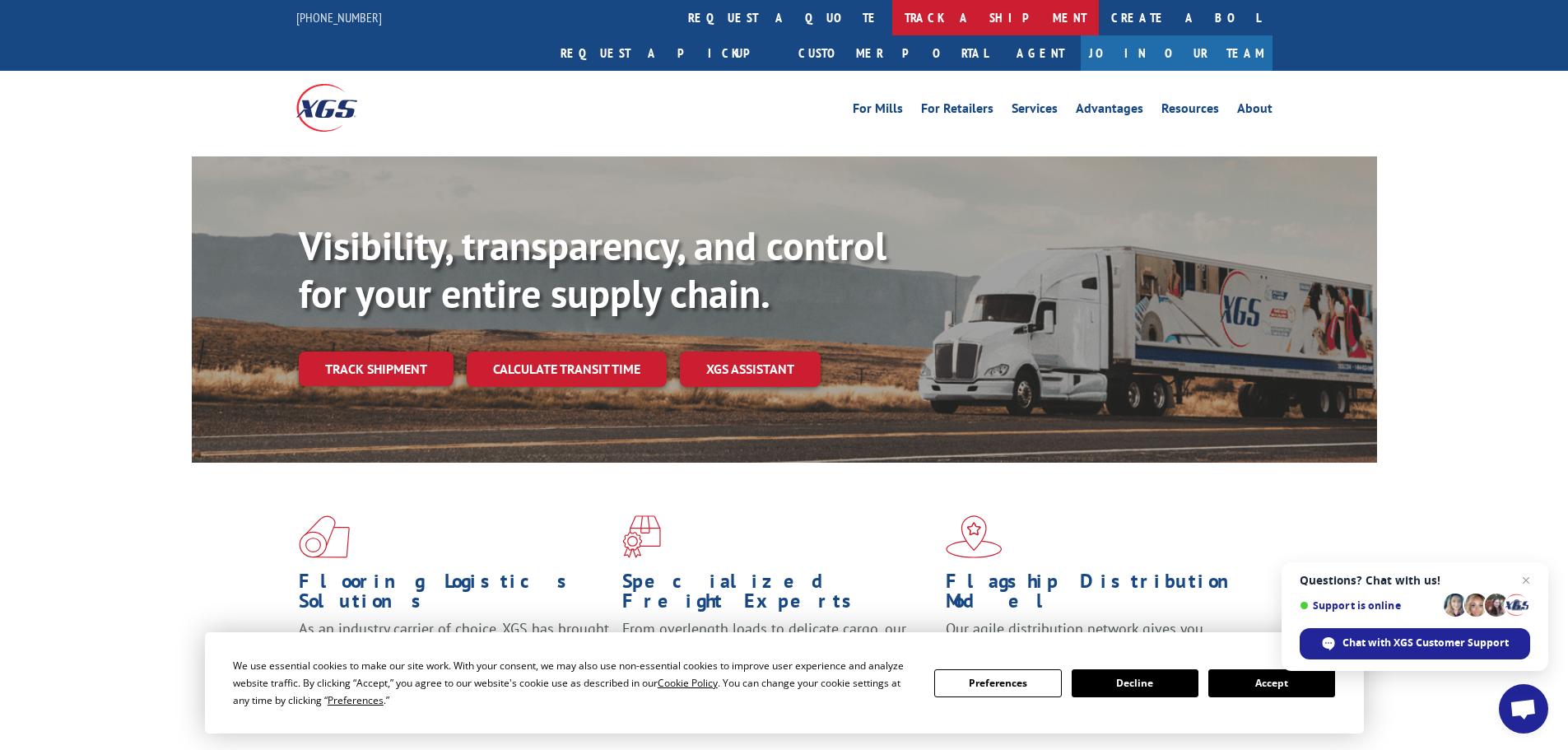
click at [892, 18] on link "track a shipment" at bounding box center [995, 18] width 207 height 35
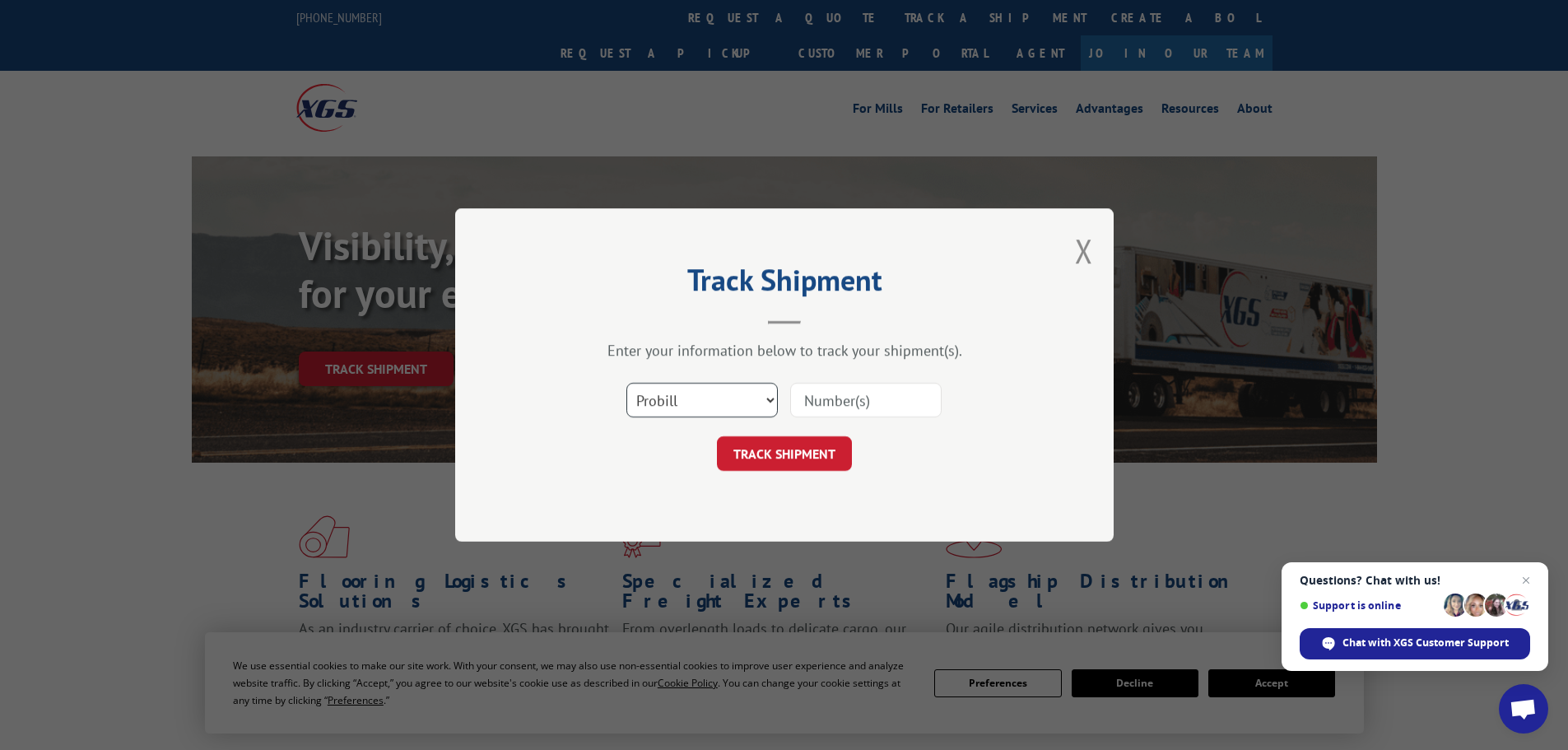
click at [695, 395] on select "Select category... Probill BOL PO" at bounding box center [702, 399] width 151 height 34
select select "bol"
click at [627, 382] on select "Select category... Probill BOL PO" at bounding box center [702, 399] width 151 height 34
click at [866, 399] on input at bounding box center [865, 399] width 151 height 34
type input "5544910"
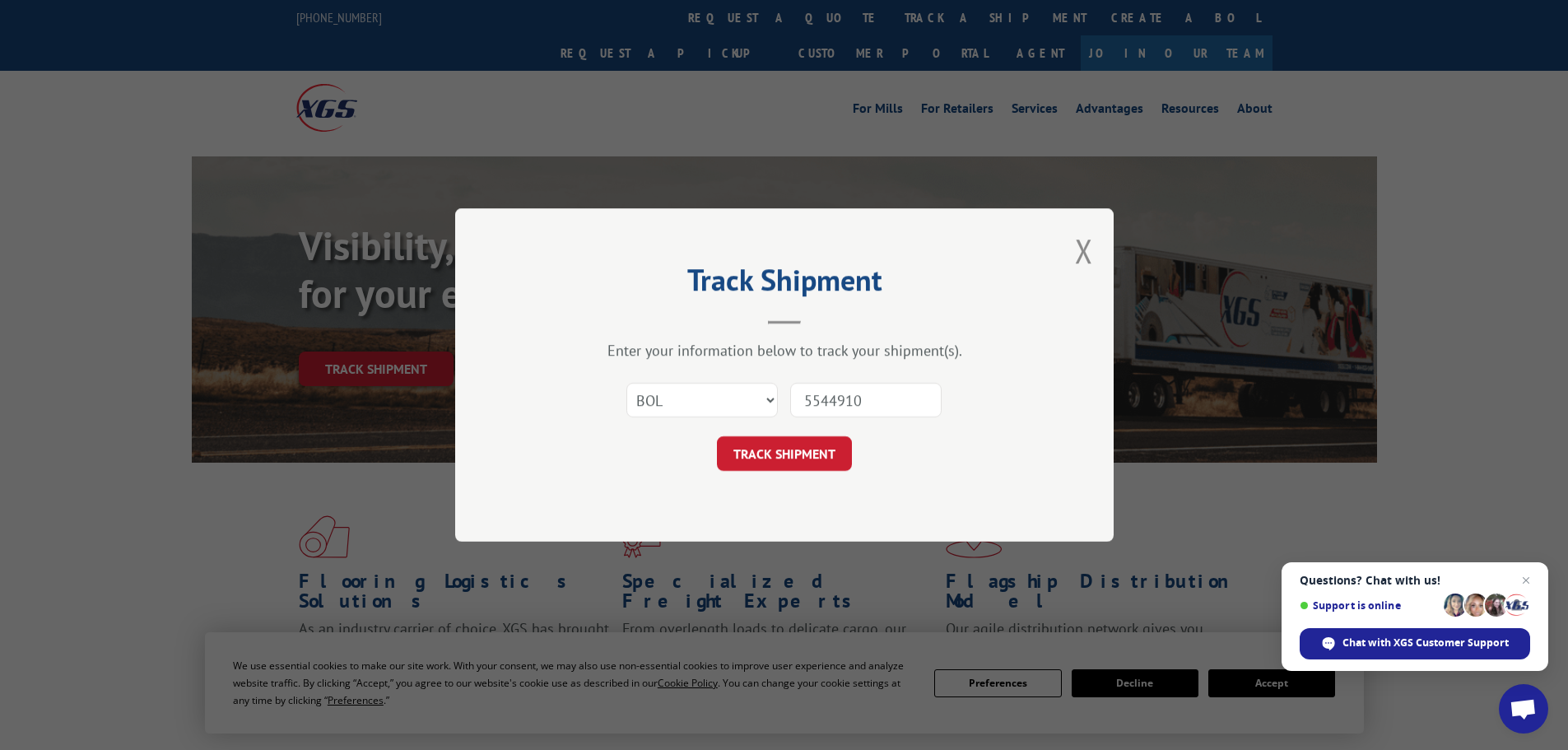
click at [717, 436] on button "TRACK SHIPMENT" at bounding box center [784, 453] width 135 height 34
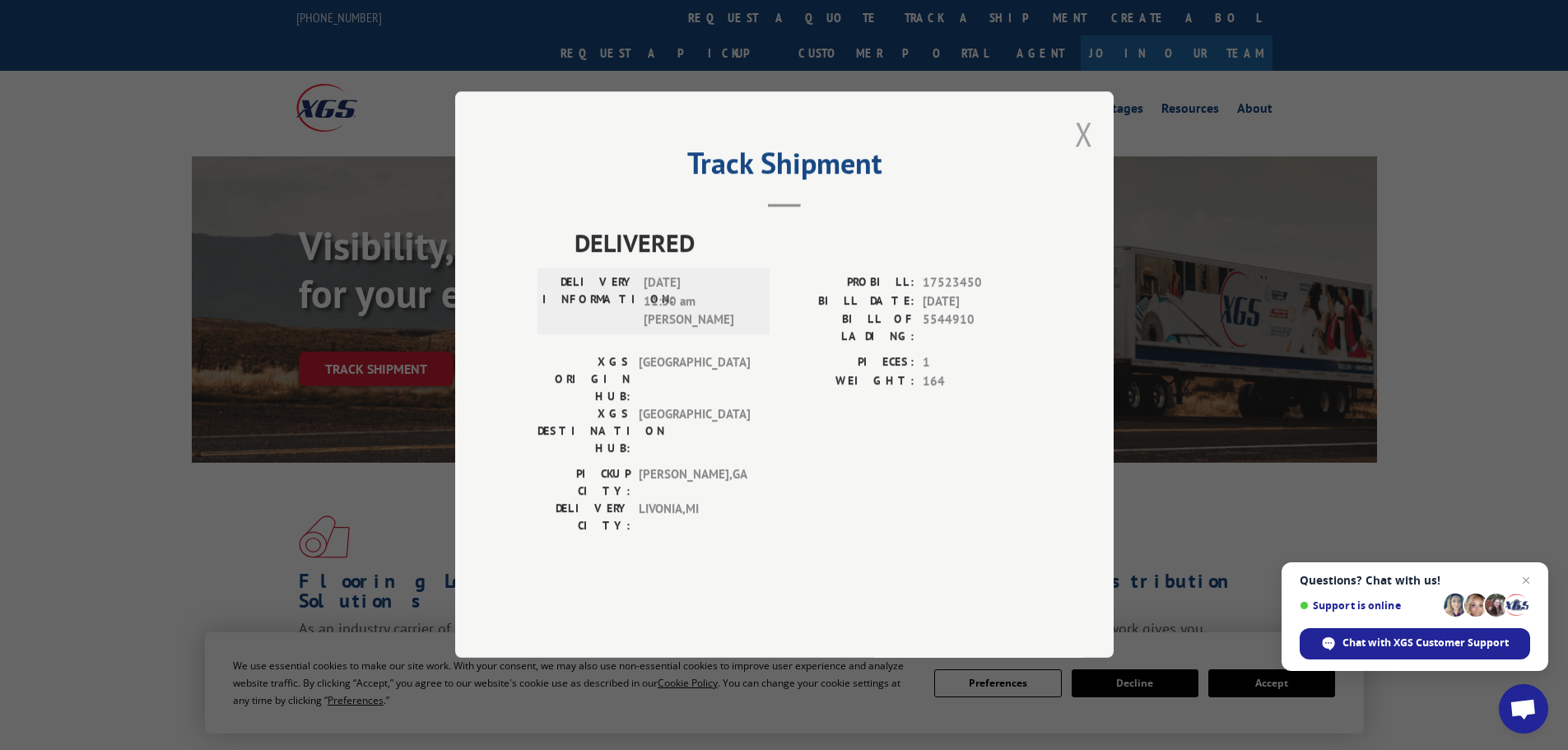
click at [1088, 156] on button "Close modal" at bounding box center [1084, 134] width 19 height 44
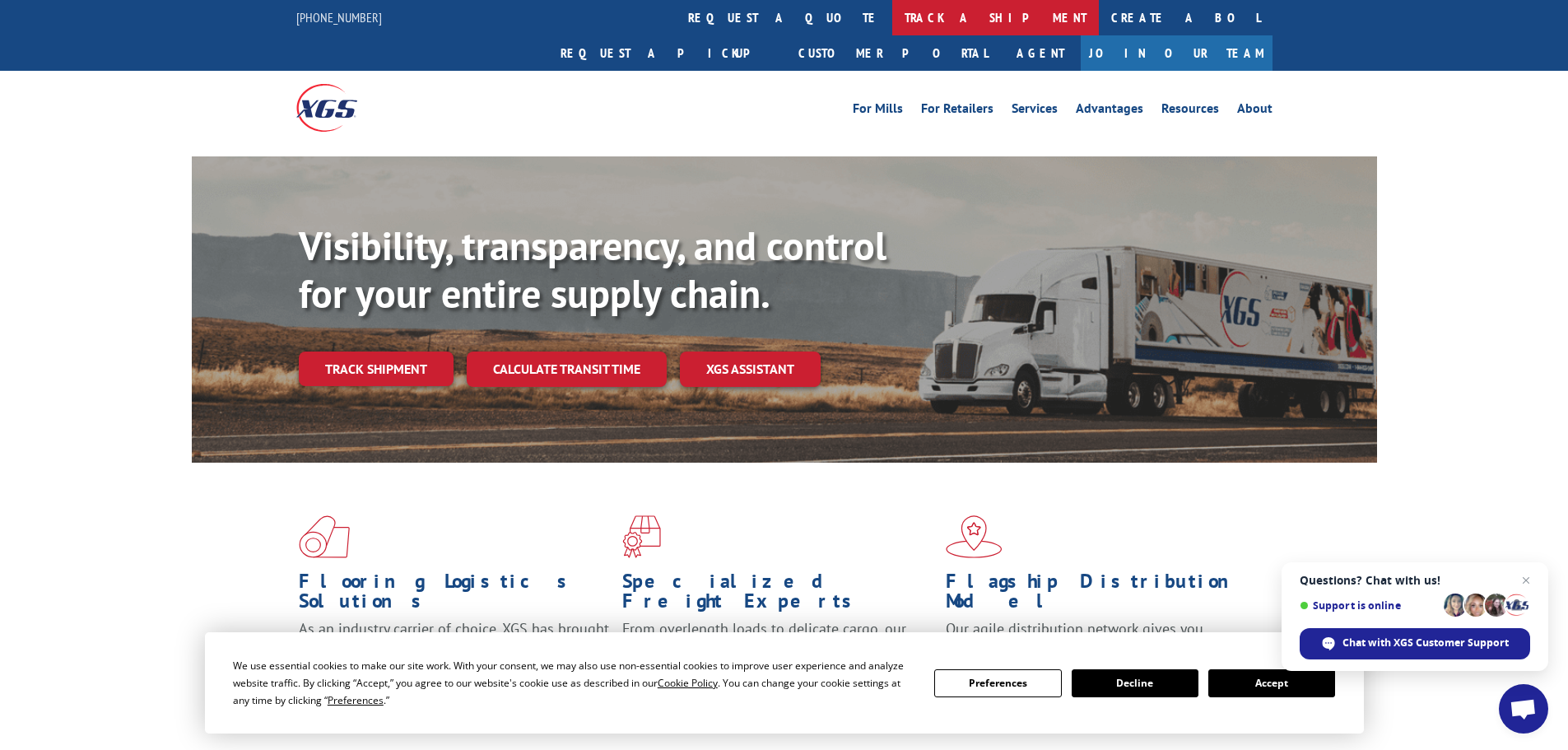
click at [892, 19] on link "track a shipment" at bounding box center [995, 18] width 207 height 35
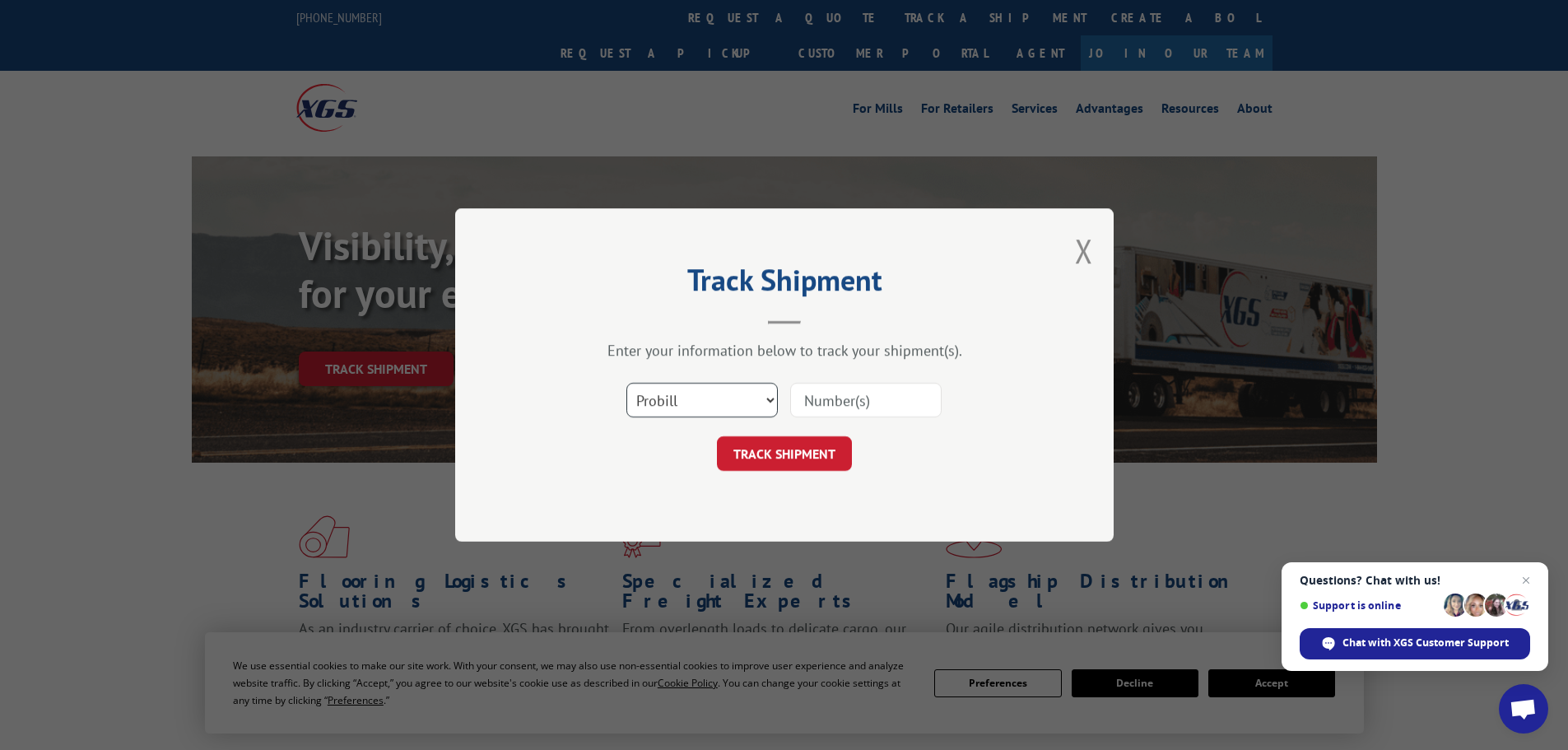
click at [710, 401] on select "Select category... Probill BOL PO" at bounding box center [702, 399] width 151 height 34
select select "bol"
click at [627, 382] on select "Select category... Probill BOL PO" at bounding box center [702, 399] width 151 height 34
click at [837, 401] on input at bounding box center [865, 399] width 151 height 34
type input "475008"
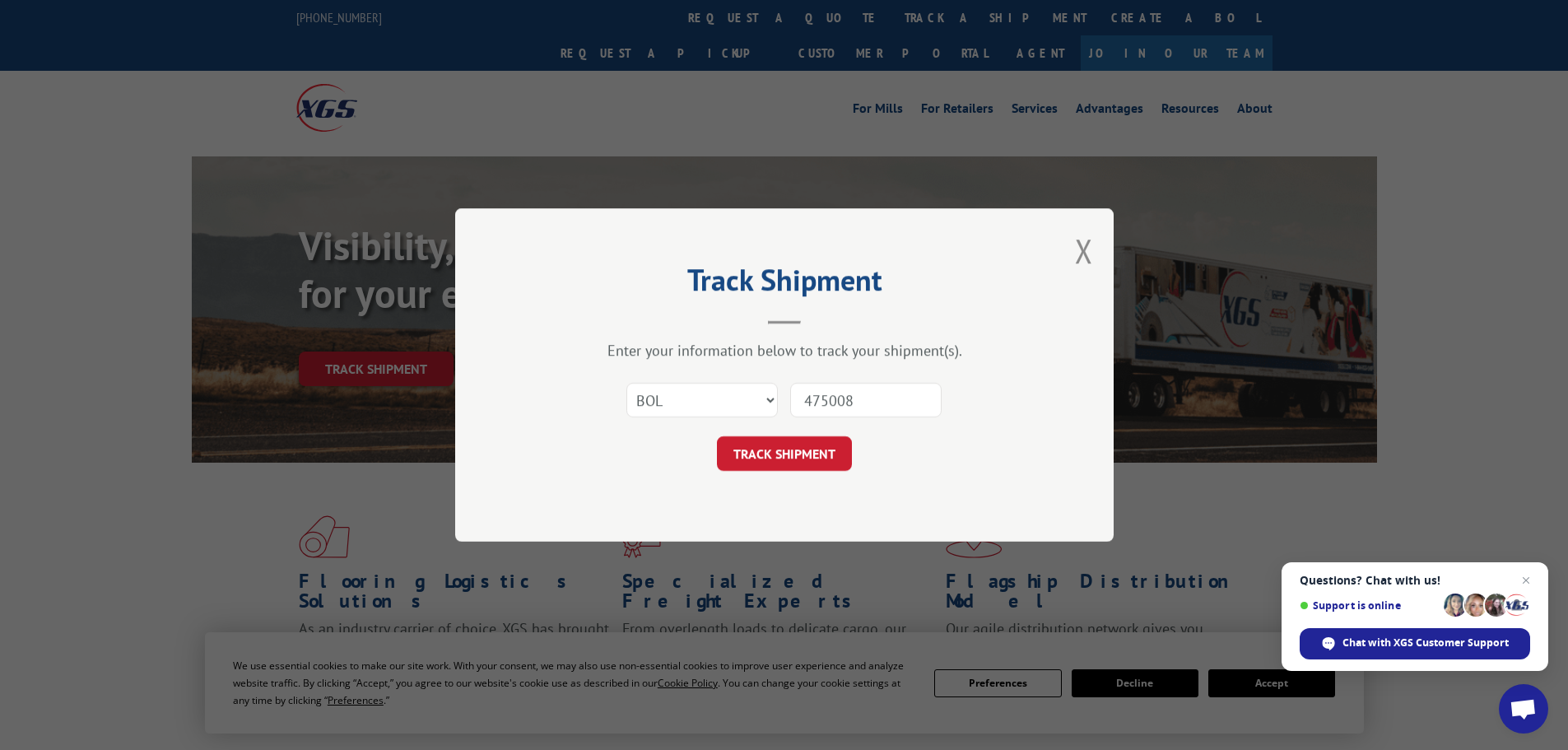
click button "TRACK SHIPMENT" at bounding box center [784, 453] width 135 height 34
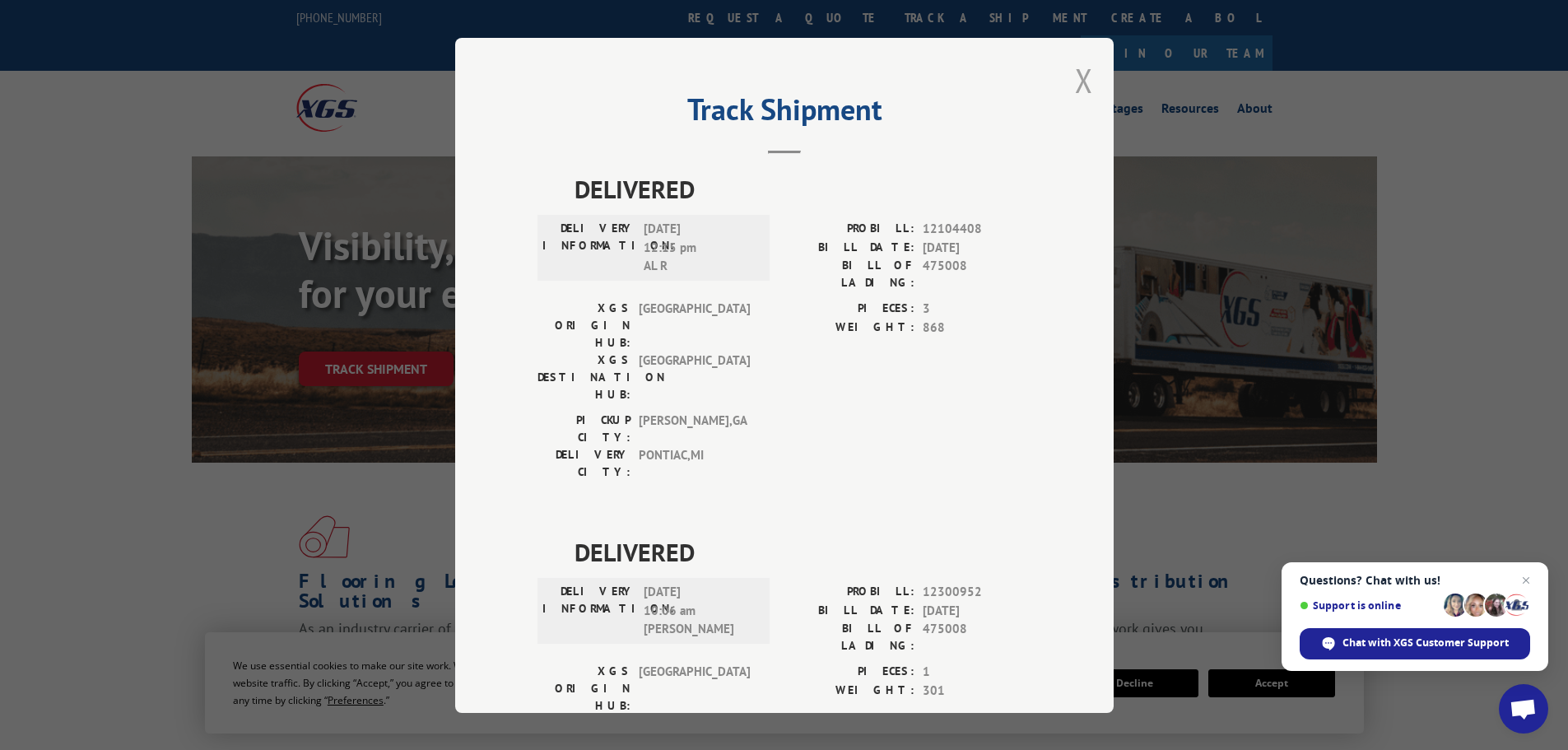
click at [1078, 84] on button "Close modal" at bounding box center [1084, 80] width 19 height 44
